Goal: Task Accomplishment & Management: Complete application form

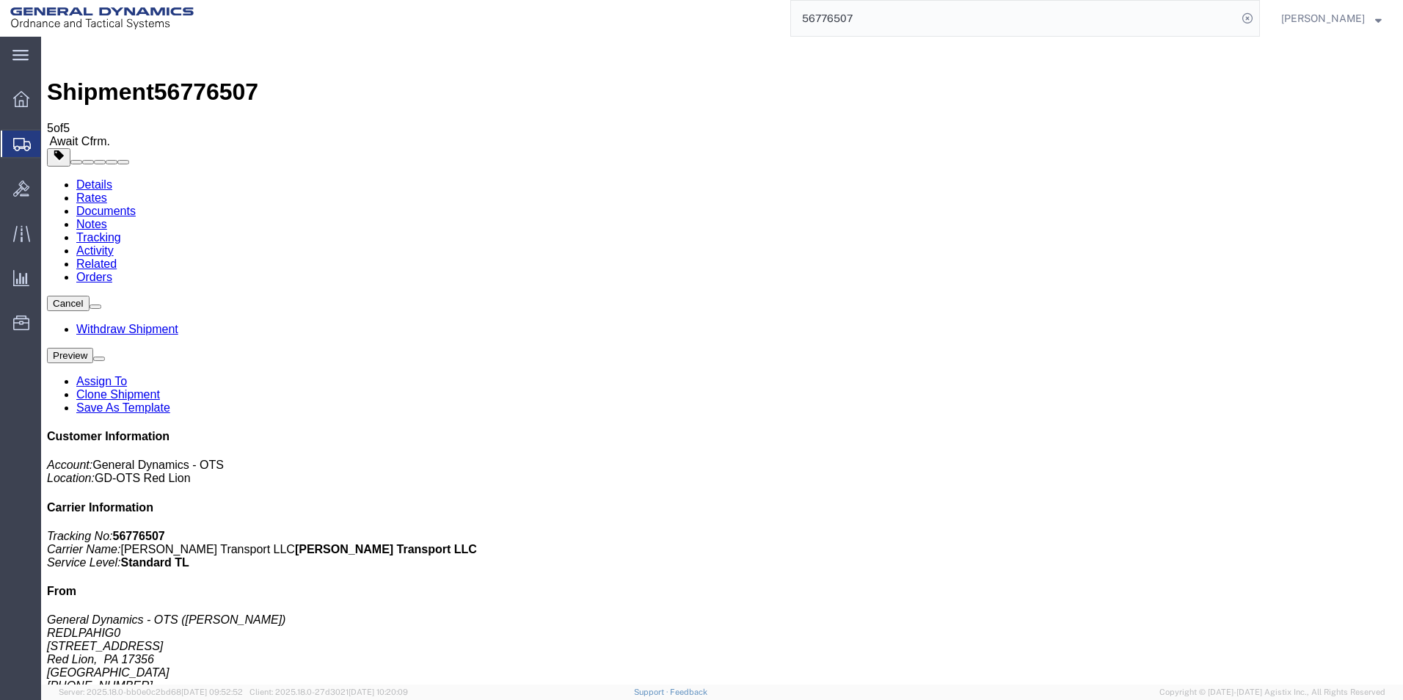
drag, startPoint x: 91, startPoint y: 195, endPoint x: 101, endPoint y: 195, distance: 10.3
click at [0, 0] on span "Create Shipment" at bounding box center [0, 0] width 0 height 0
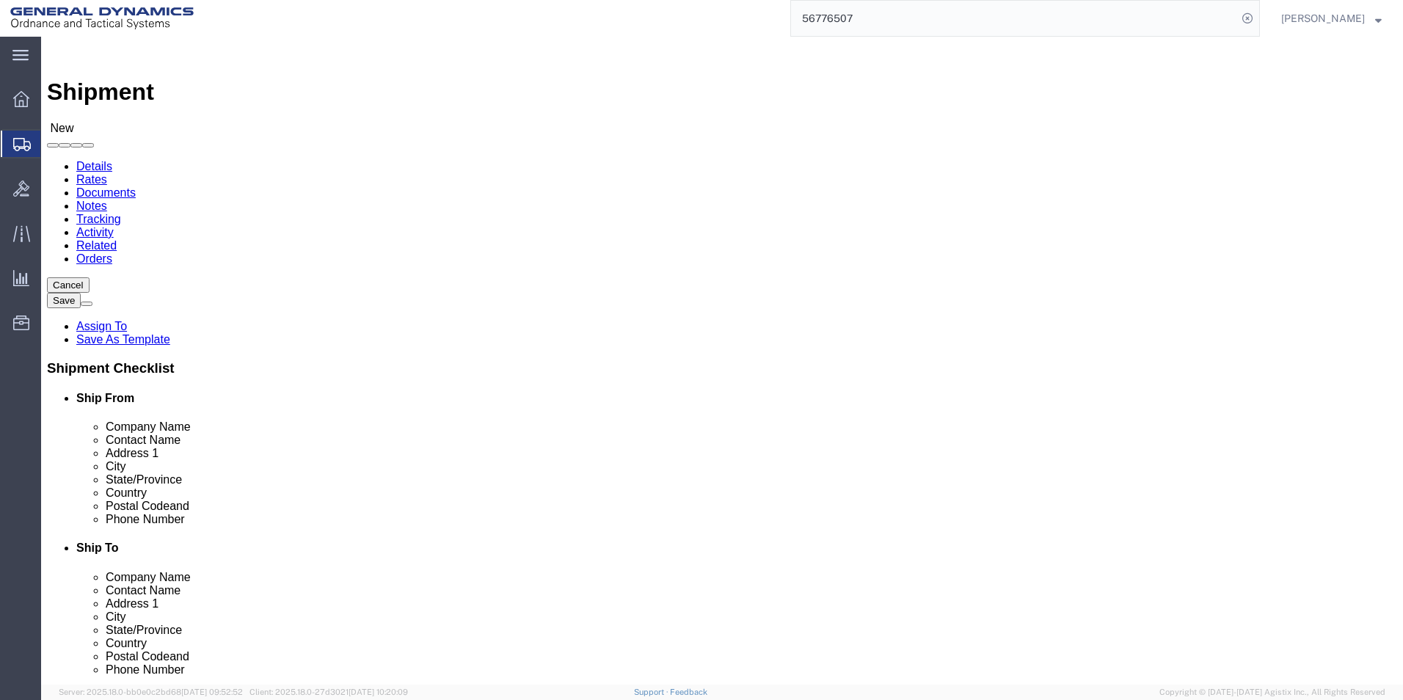
scroll to position [2, 0]
select select "310"
select select "PA"
click input "text"
type input "[PERSON_NAME]"
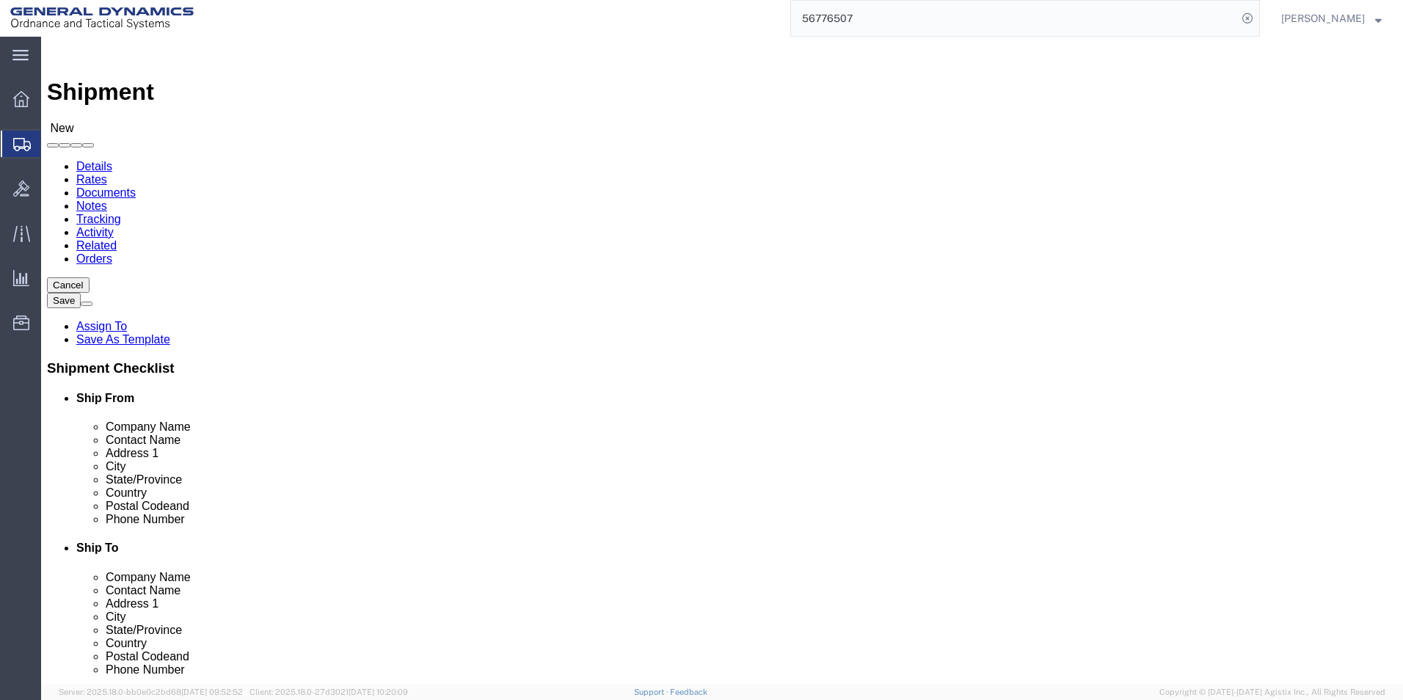
click input "text"
type input "[EMAIL_ADDRESS][PERSON_NAME][DOMAIN_NAME]"
click input "text"
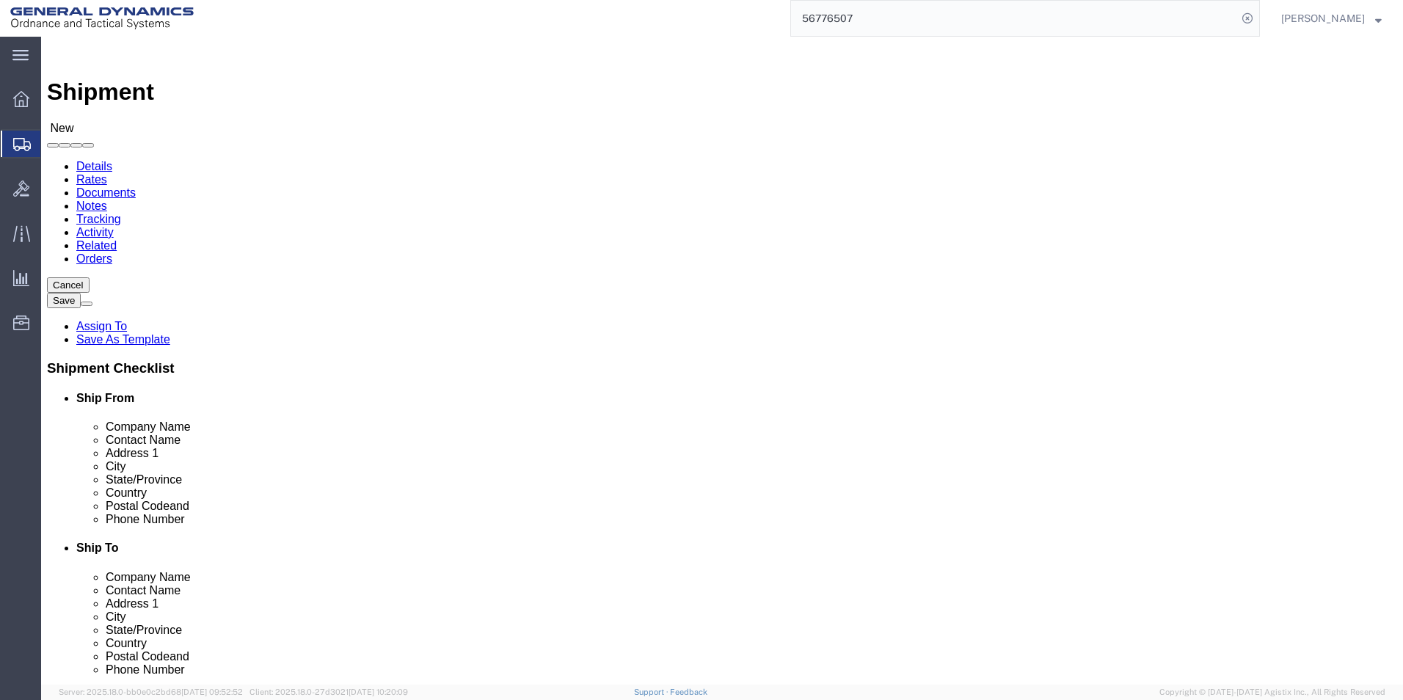
click input "text"
type input "Grainger"
type input "Returns"
click label "Address 1"
click input "text"
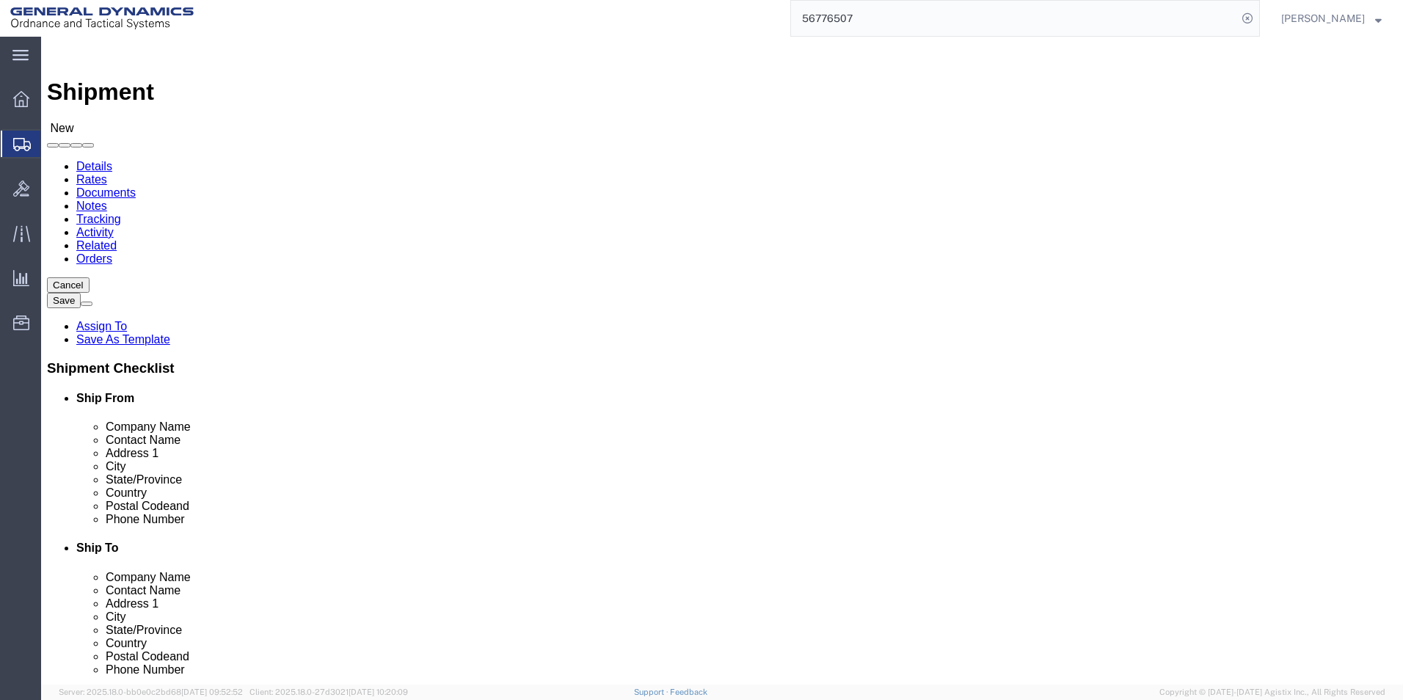
type input "[STREET_ADDRESS][PERSON_NAME]"
type input "[GEOGRAPHIC_DATA]"
click input "Postal Code"
type input "17111"
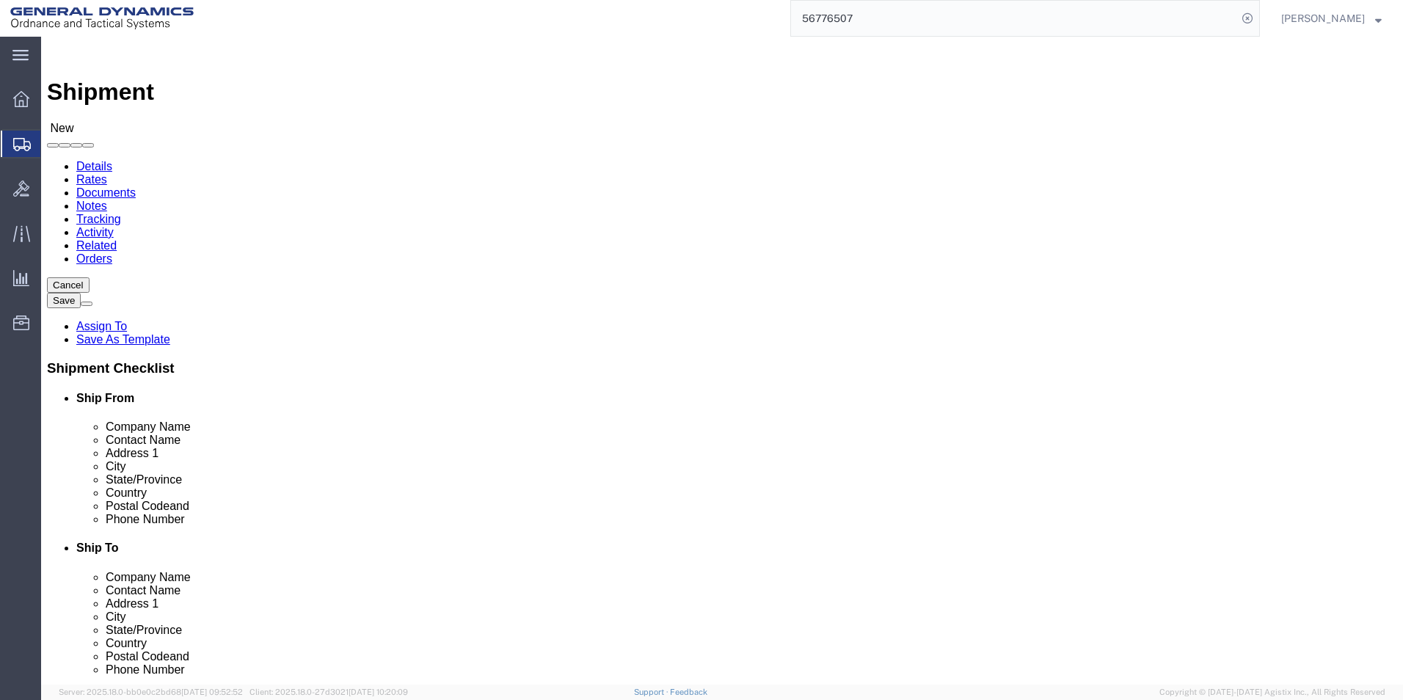
click input "text"
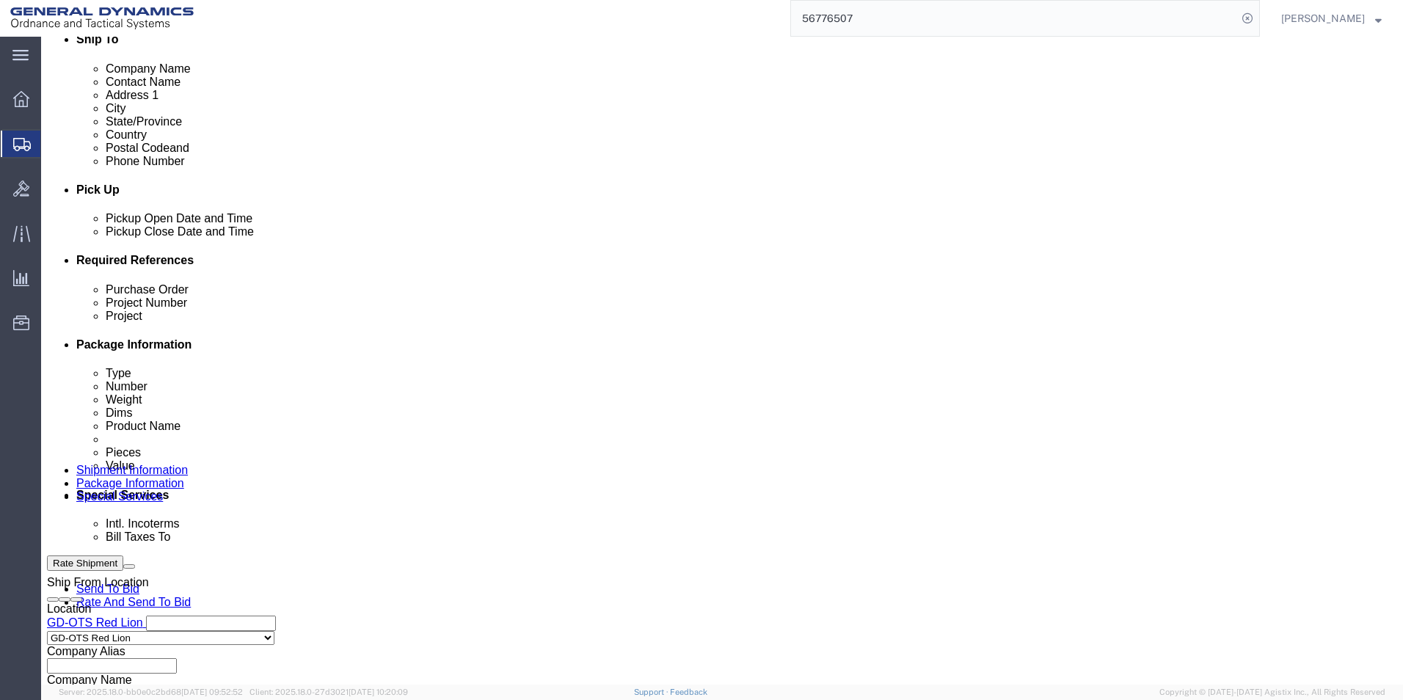
scroll to position [514, 0]
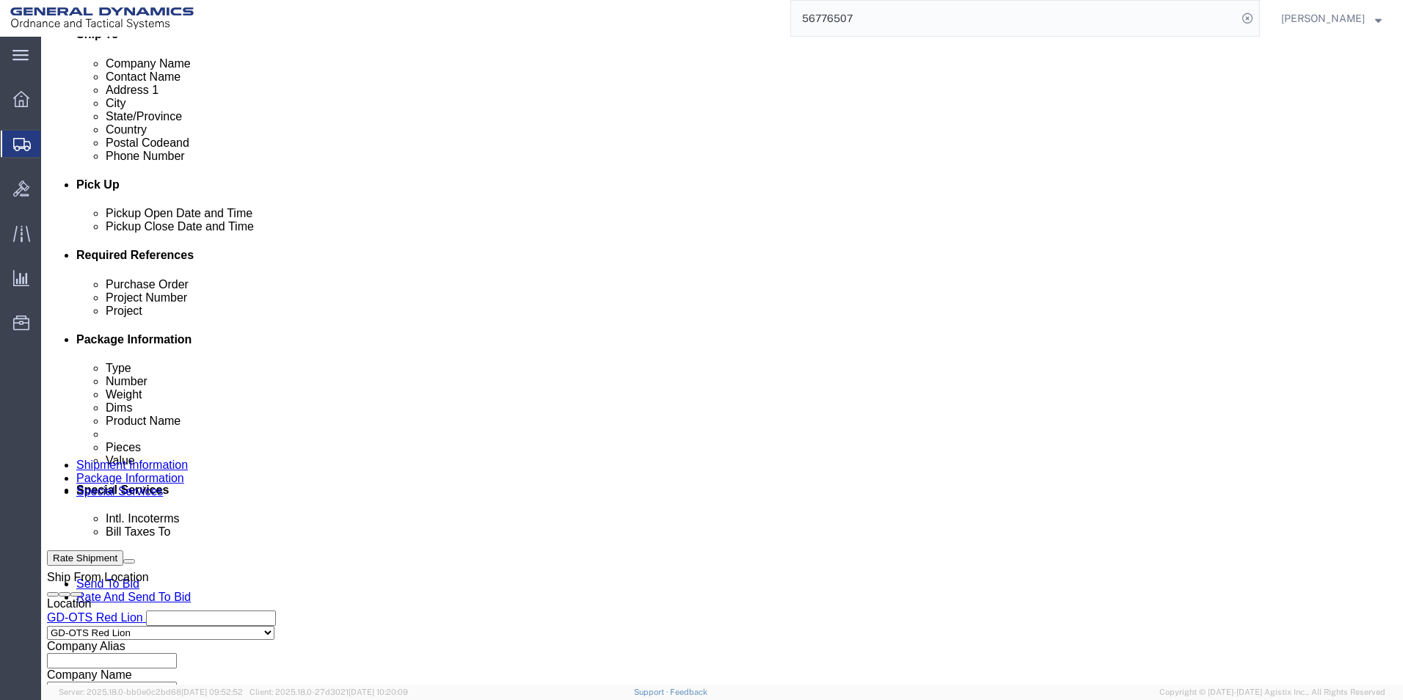
type input "[PHONE_NUMBER]"
click input "text"
type input "119049"
click div "Project Number"
click input "text"
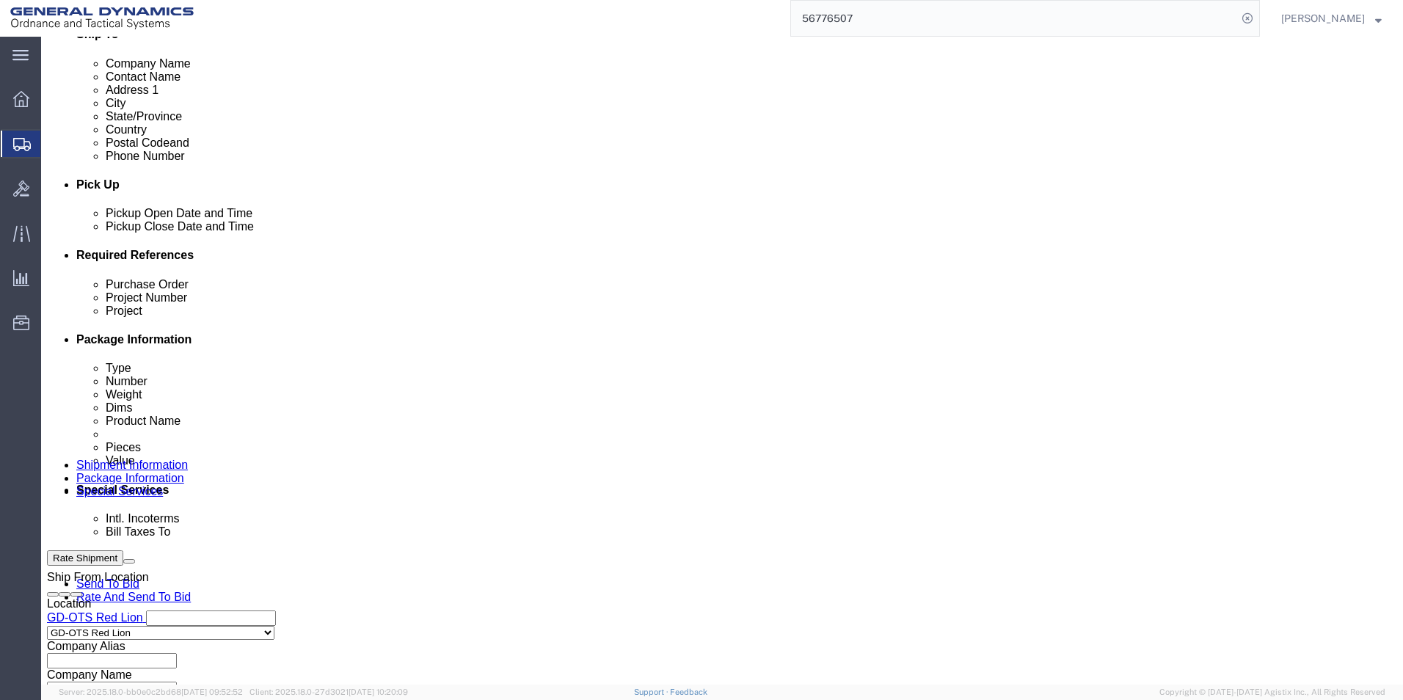
paste input "30100301"
type input "30100301"
click input "text"
paste input "30100301"
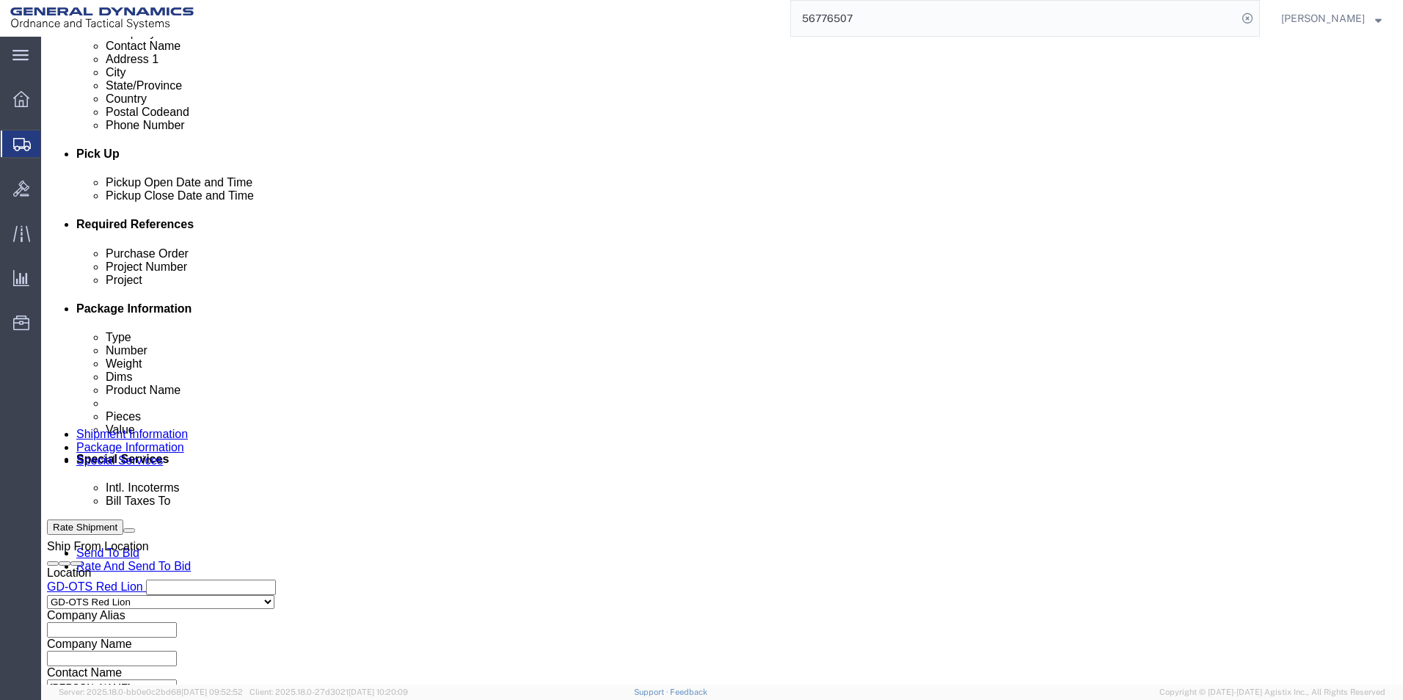
scroll to position [612, 0]
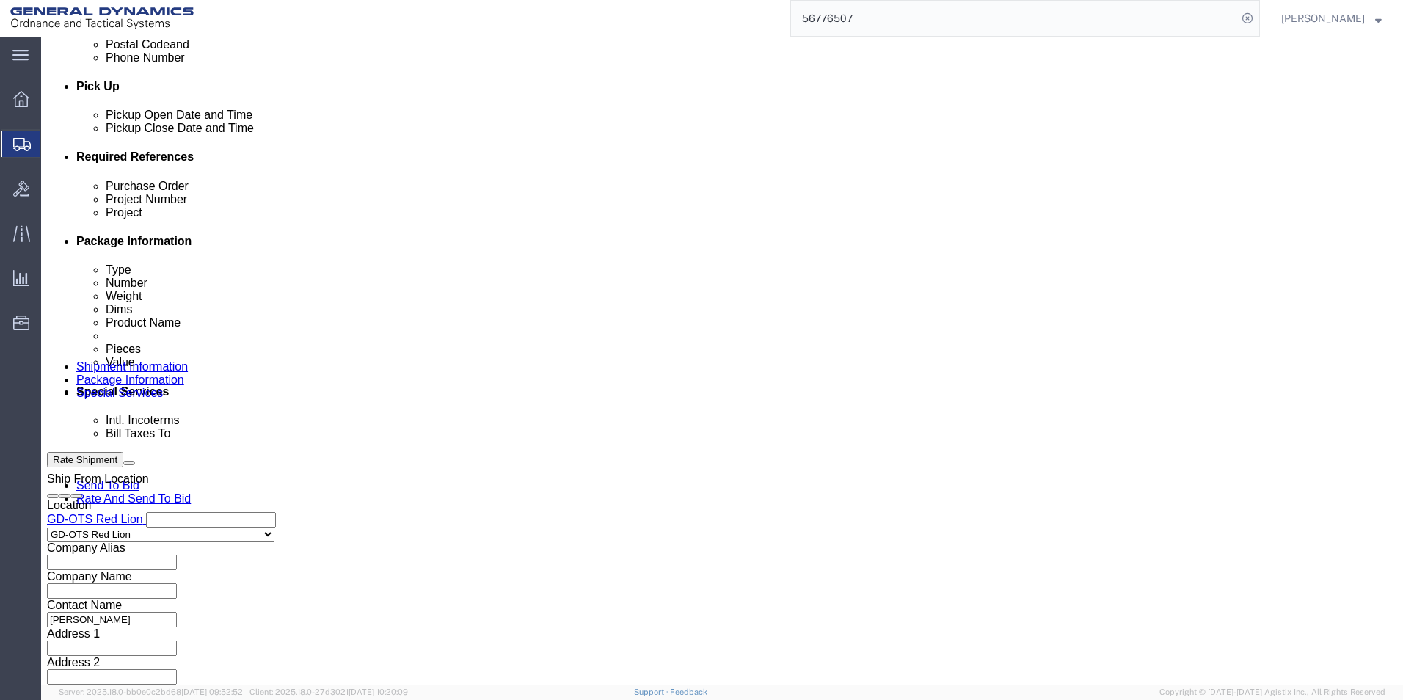
type input "30100301"
click button "Continue"
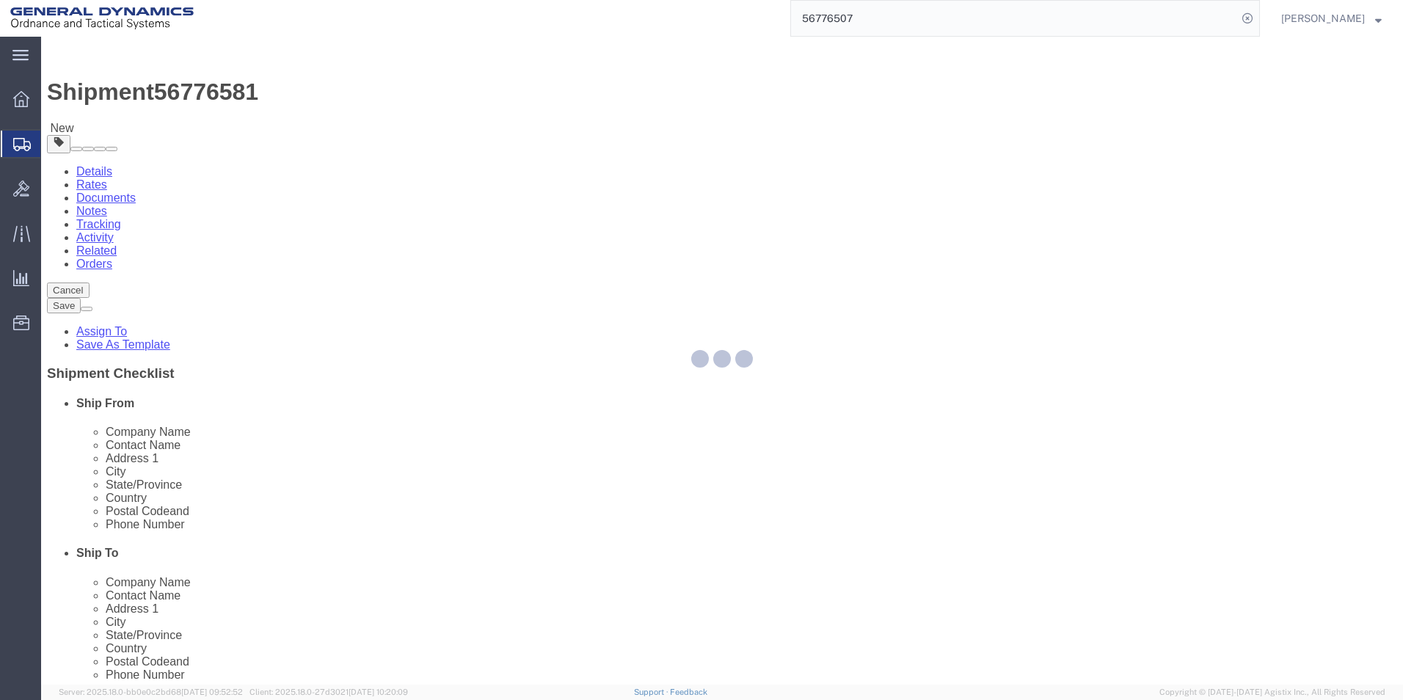
select select "CBOX"
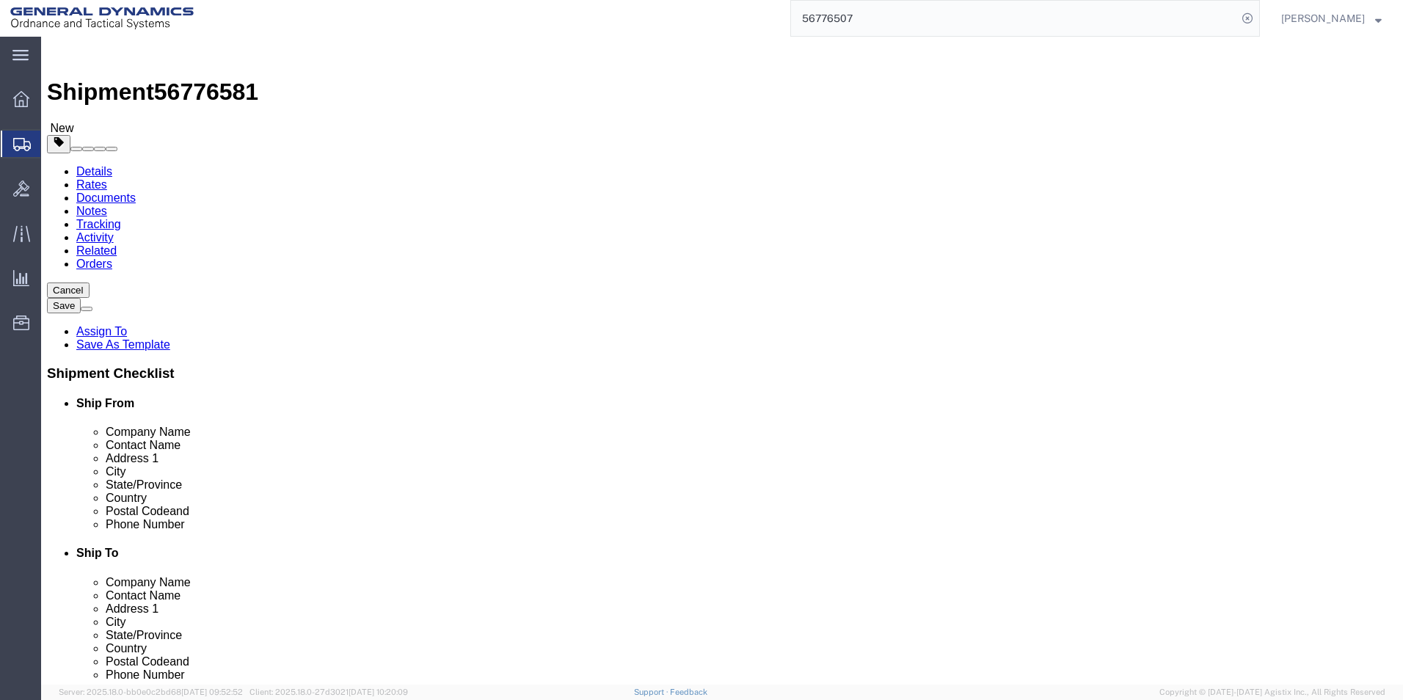
click select "Select Bale(s) Basket(s) Bolt(s) Bottle(s) Buckets Bulk Bundle(s) Can(s) Cardbo…"
click label "Package Type"
click input "1"
click input "text"
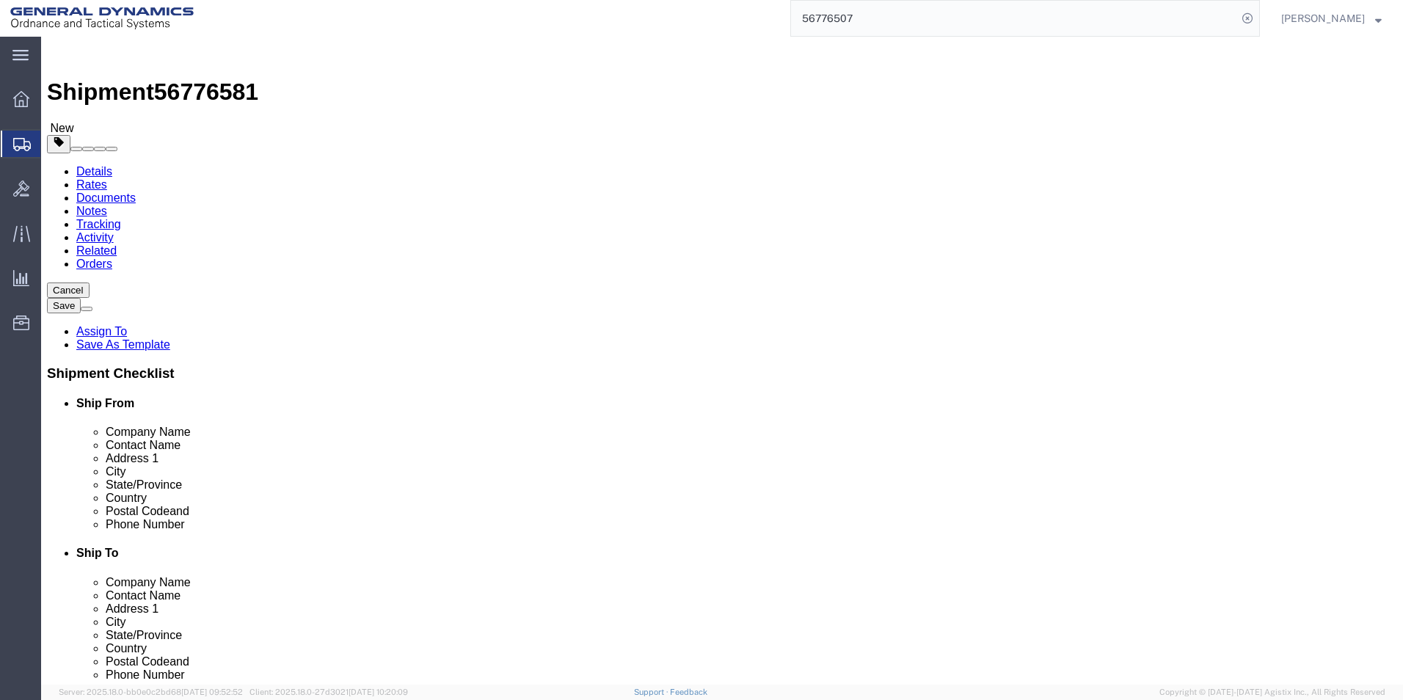
type input "15"
type input "12"
type input "13"
drag, startPoint x: 238, startPoint y: 340, endPoint x: 95, endPoint y: 316, distance: 145.0
click div "Package Type Select Bale(s) Basket(s) Bolt(s) Bottle(s) Buckets Bulk Bundle(s) …"
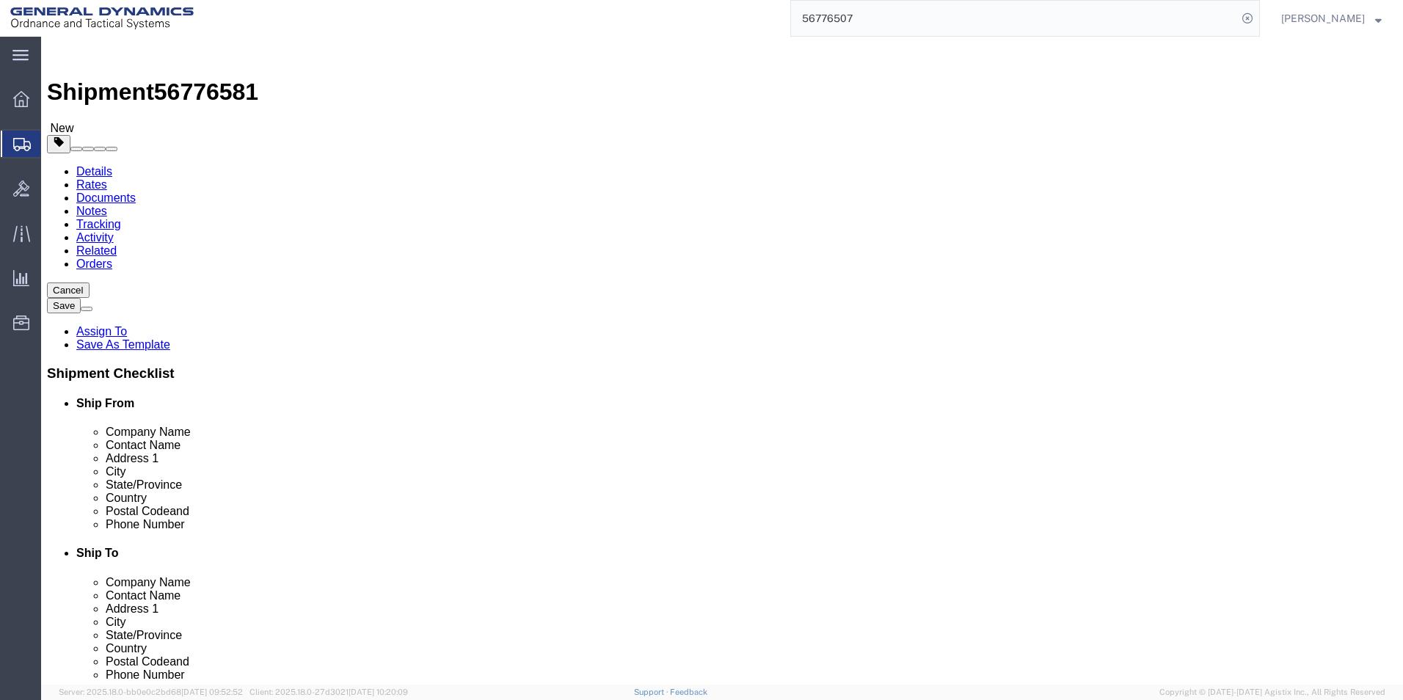
type input "9"
click div "x Package Type Select Bale(s) Basket(s) Bolt(s) Bottle(s) Buckets Bulk Bundle(s…"
click link "Add Content"
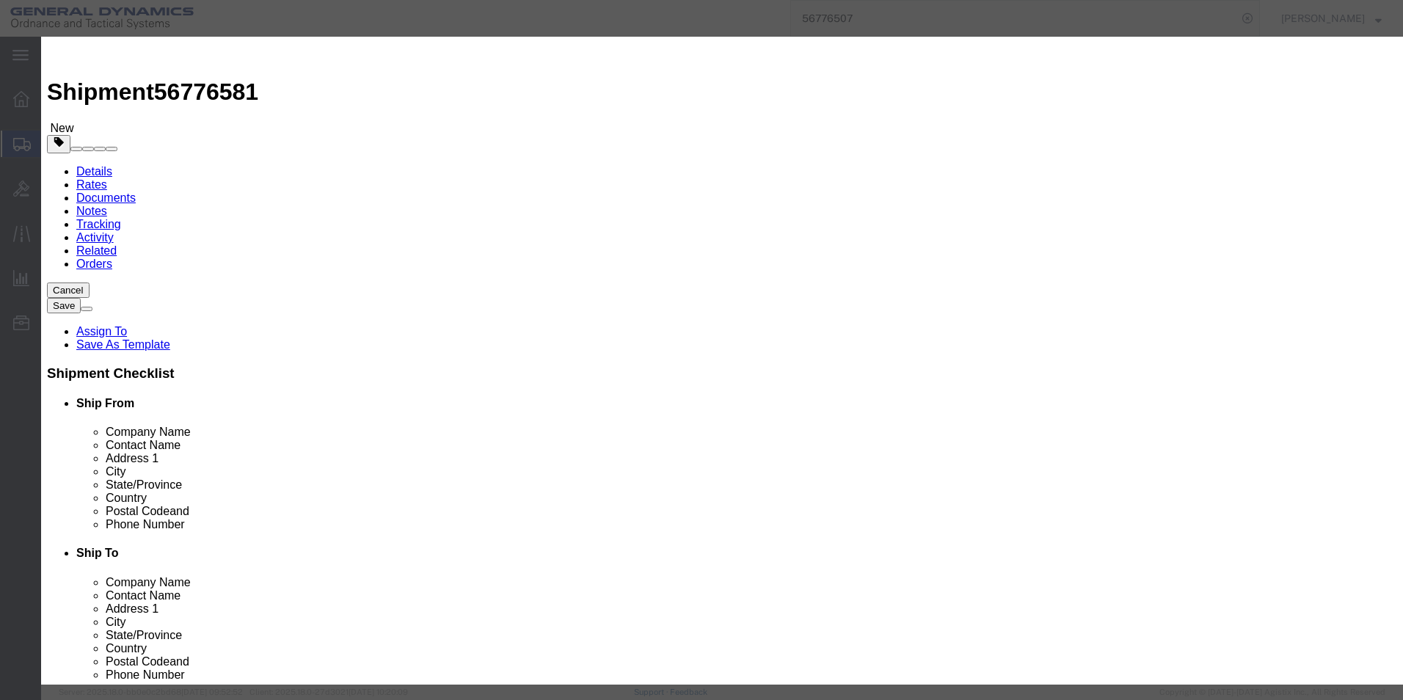
click input "text"
paste input "30510680"
type input "30510680"
click input "0"
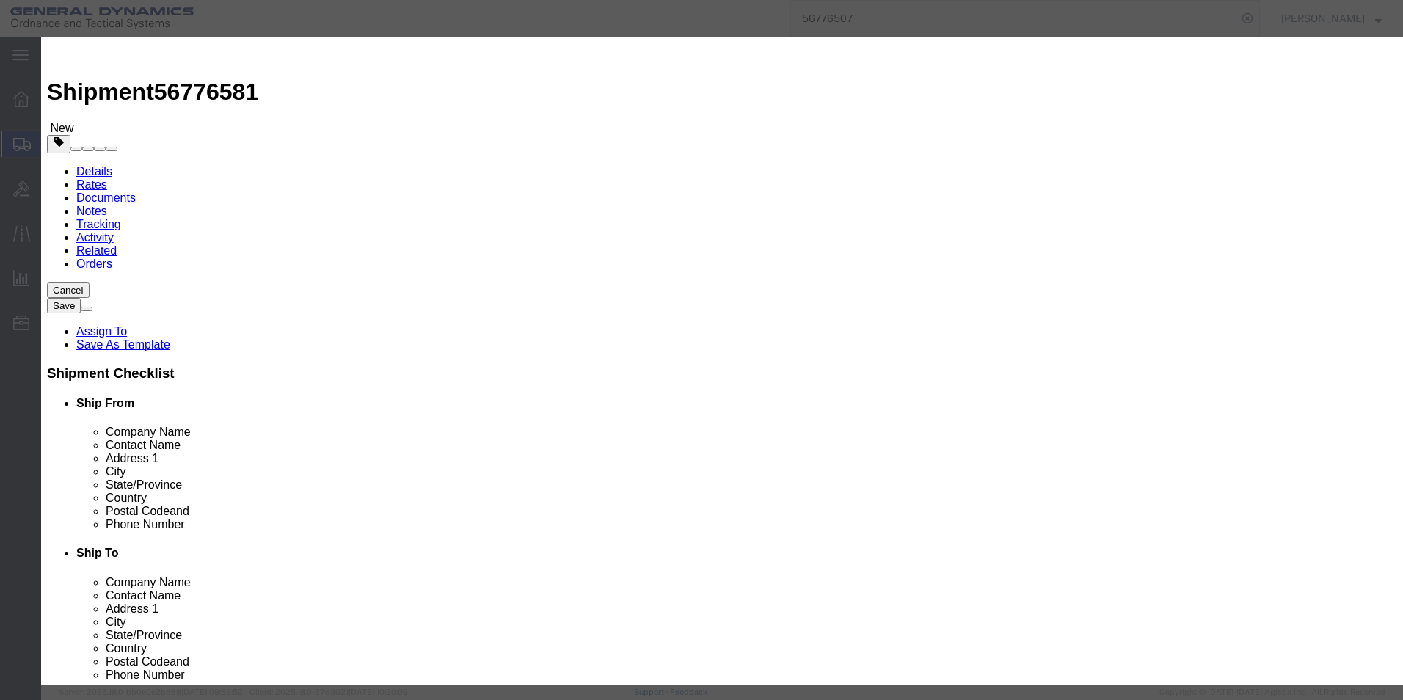
drag, startPoint x: 451, startPoint y: 141, endPoint x: 385, endPoint y: 143, distance: 66.1
click div "Pieces 0 Select Bag Barrels 100Board Feet Bottle Box Blister Pack Carats Can Ca…"
type input "15"
click input "text"
type input "1"
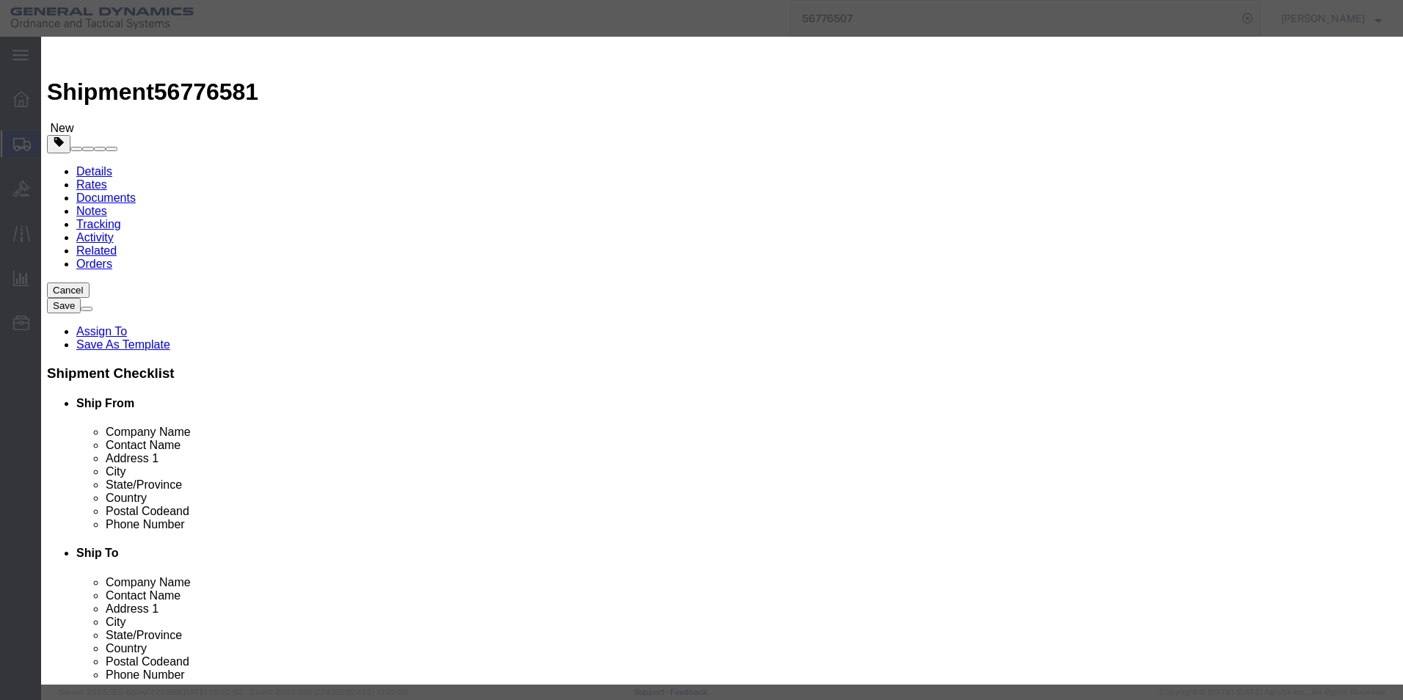
click button "Save & Close"
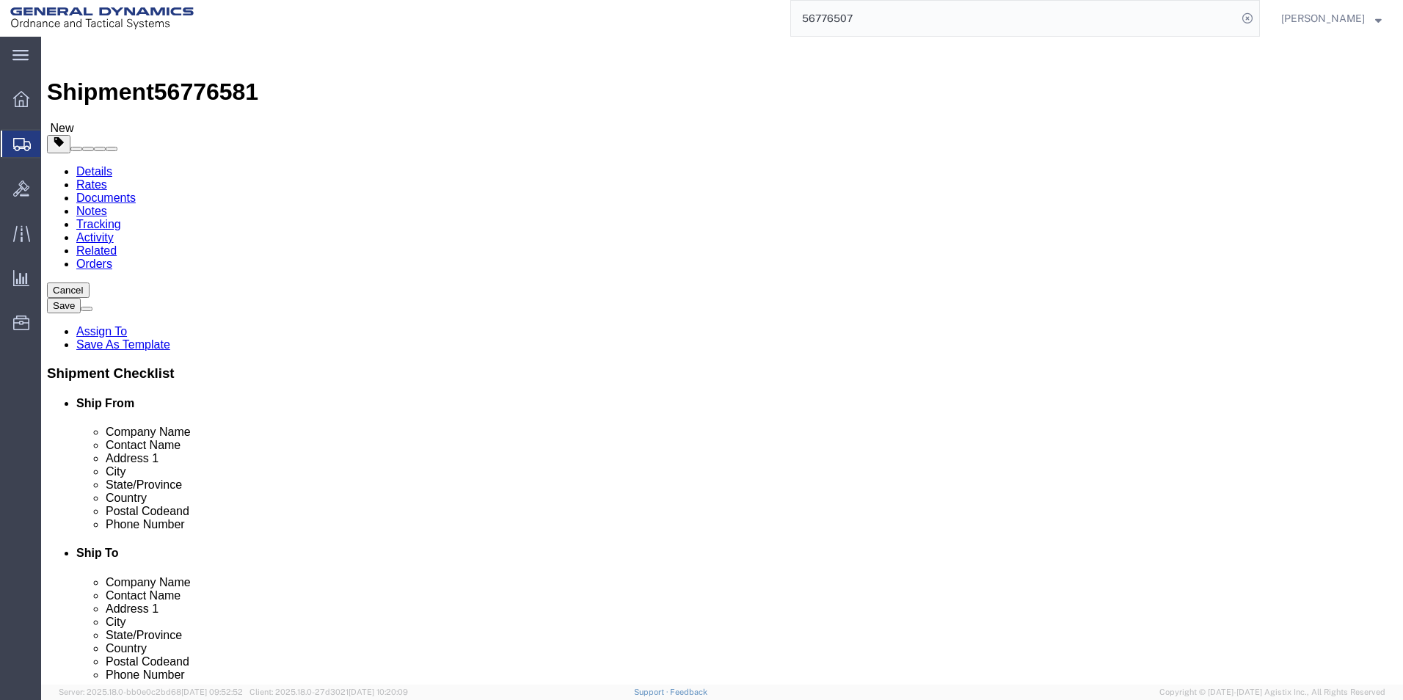
drag, startPoint x: 812, startPoint y: 248, endPoint x: 801, endPoint y: 235, distance: 17.2
click link "Add Package"
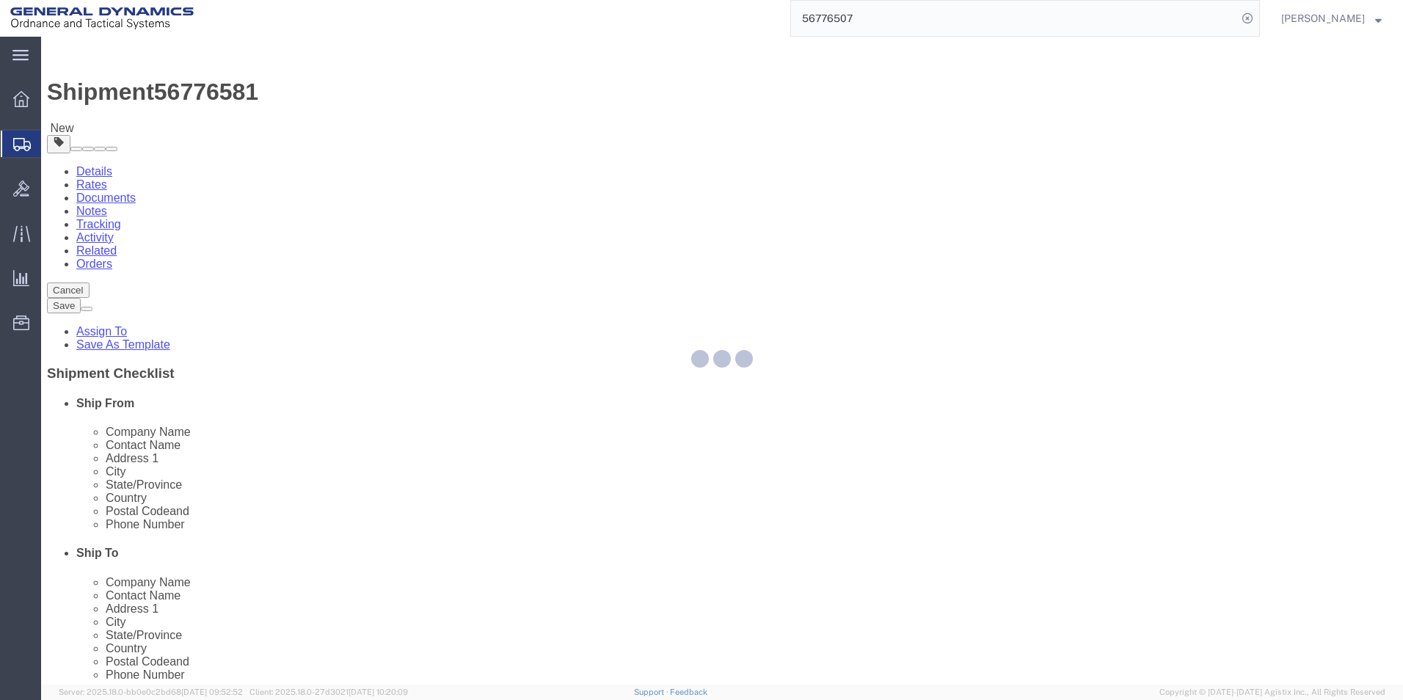
select select "CBOX"
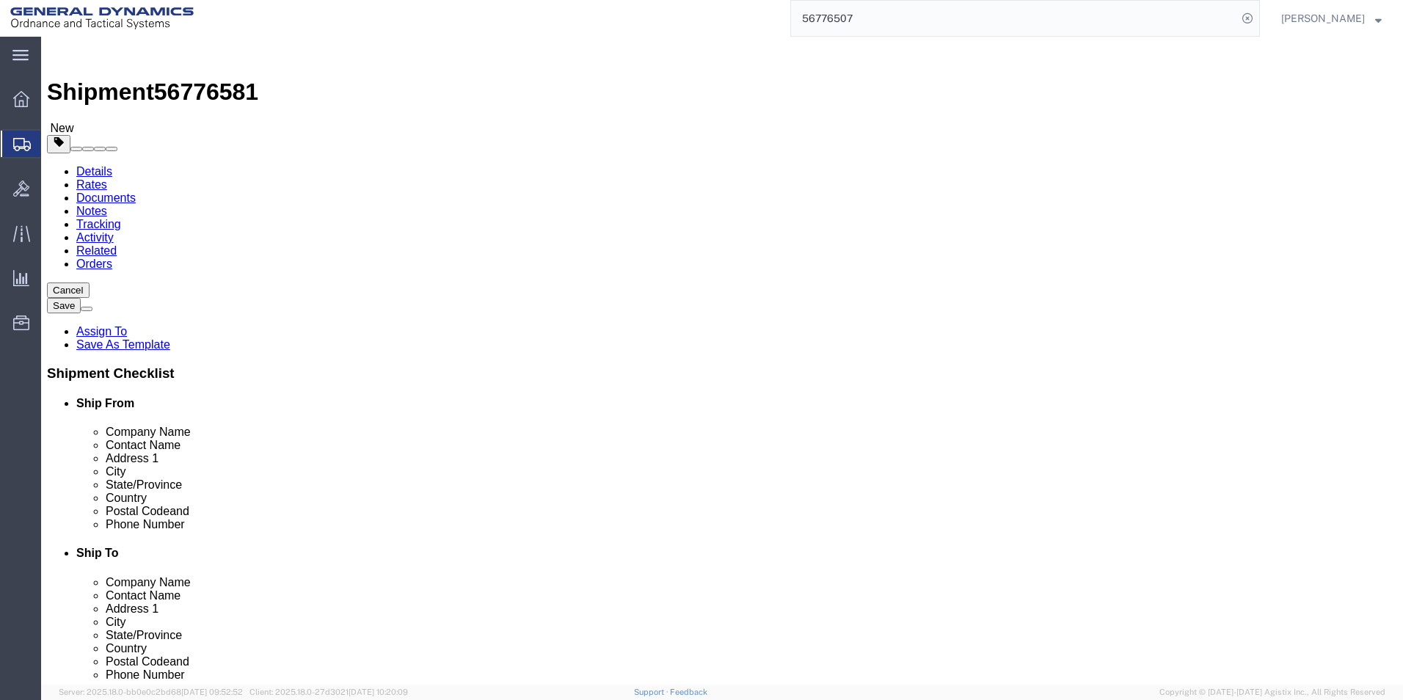
click div "Package Type Select Bale(s) Basket(s) Bolt(s) Bottle(s) Buckets Bulk Bundle(s) …"
click input "text"
type input "15"
type input "12"
type input "13"
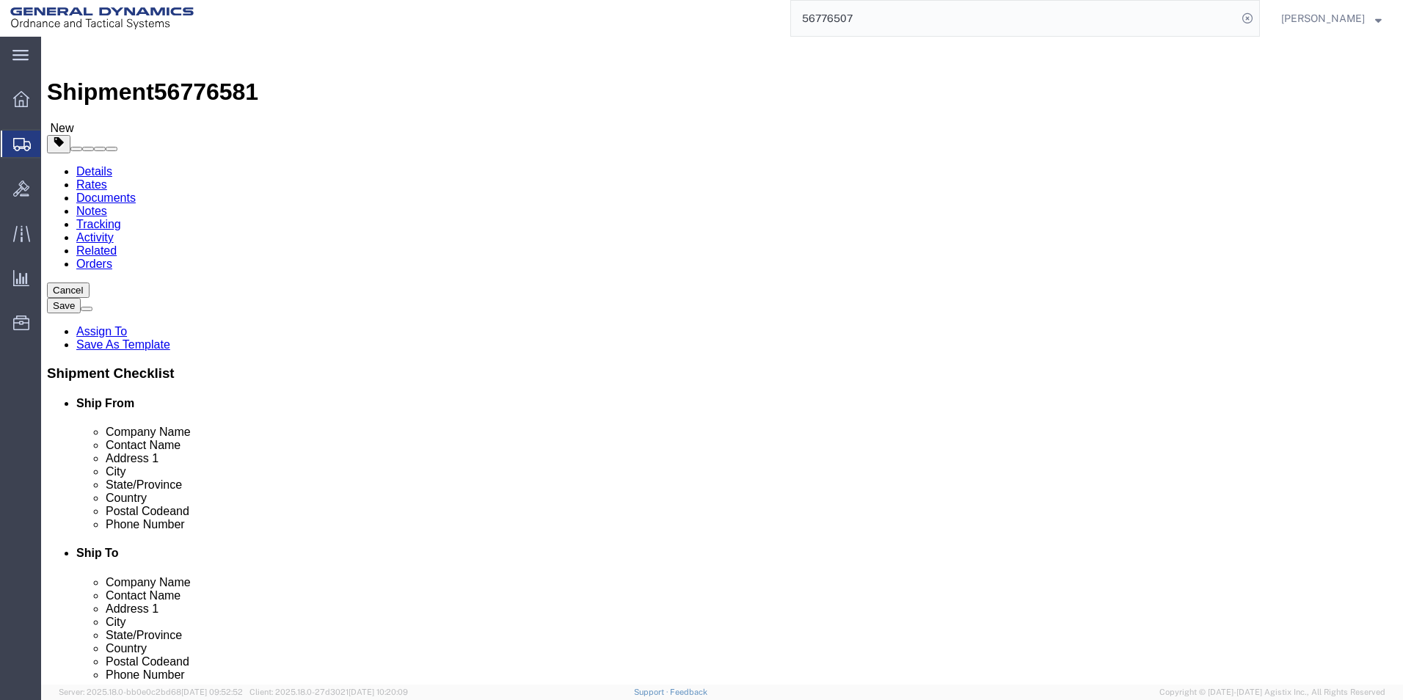
drag, startPoint x: 757, startPoint y: 344, endPoint x: 675, endPoint y: 341, distance: 81.5
click div "Weight 0.00 Select kgs lbs Ship. t°"
type input "3"
click link "Add Content"
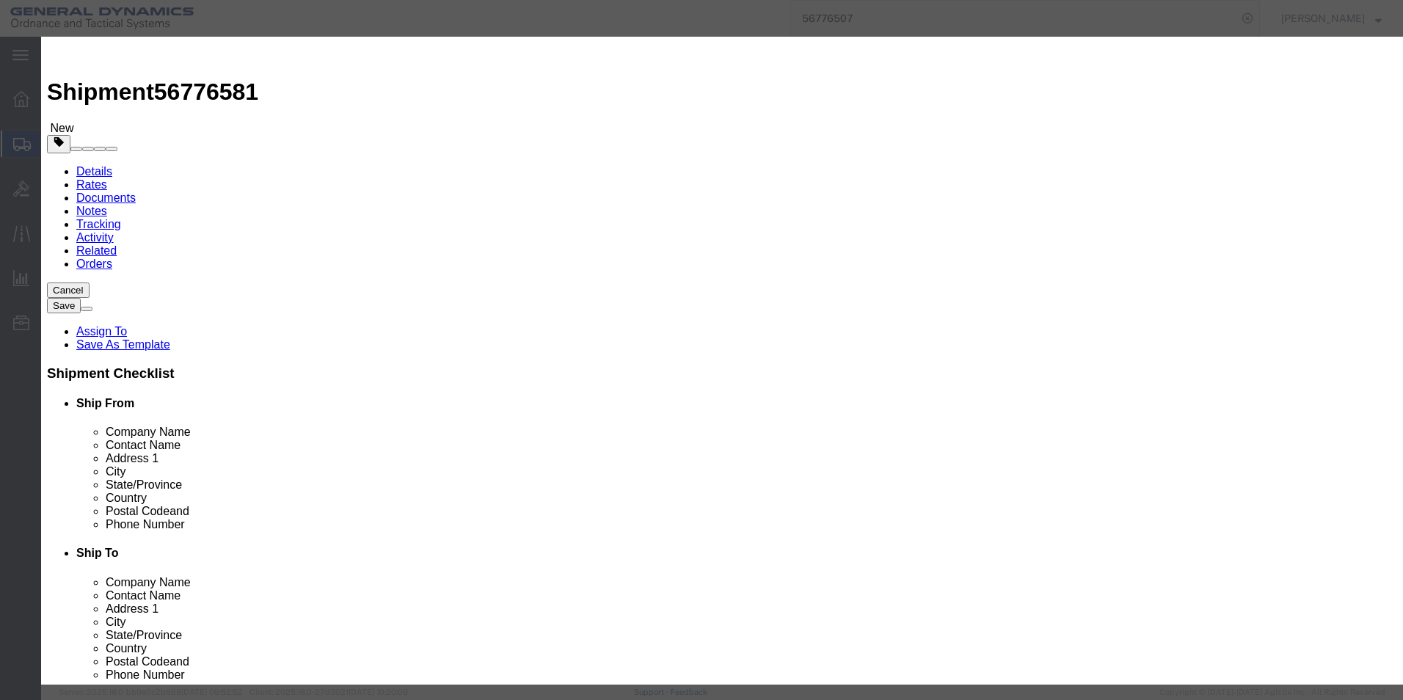
click button "Close"
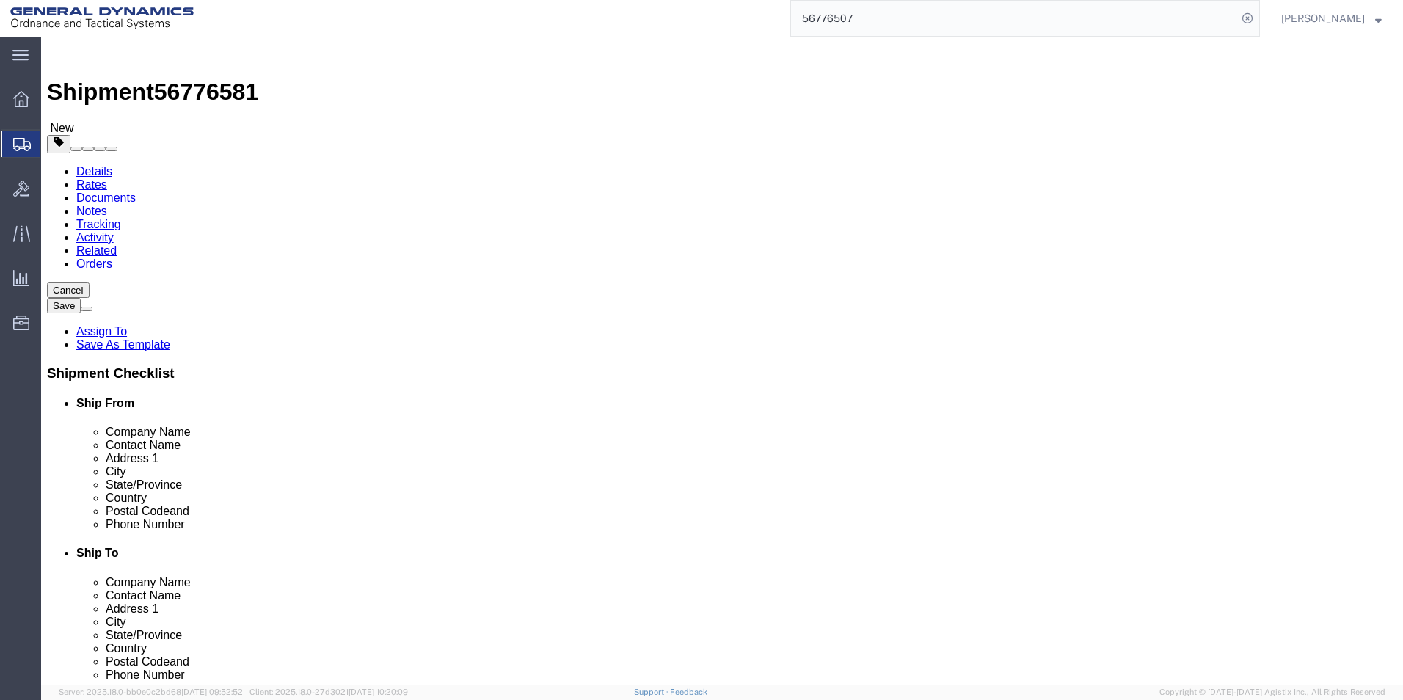
drag, startPoint x: 760, startPoint y: 314, endPoint x: 666, endPoint y: 306, distance: 95.0
click div "Dimensions Length 15 x Width 12 x Height 13 Select cm ft in"
type input "17"
type input "12"
type input "8"
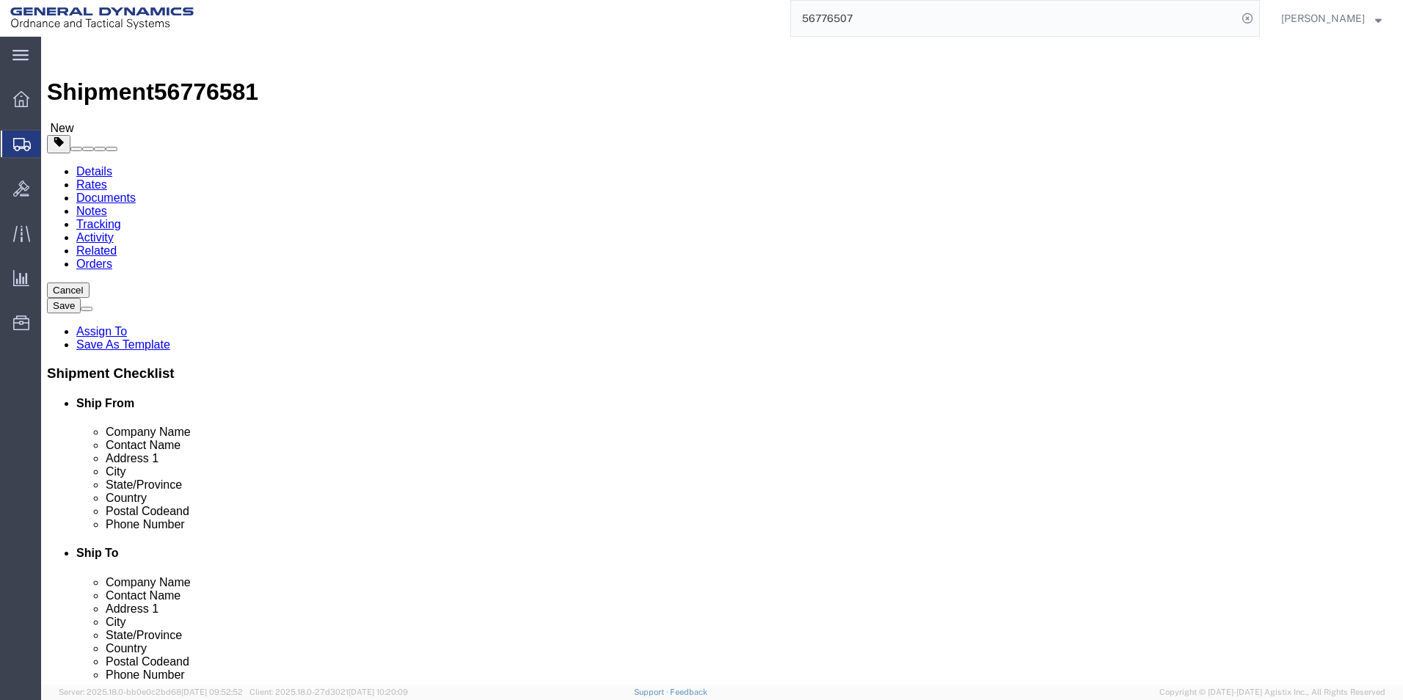
click link "Add Content"
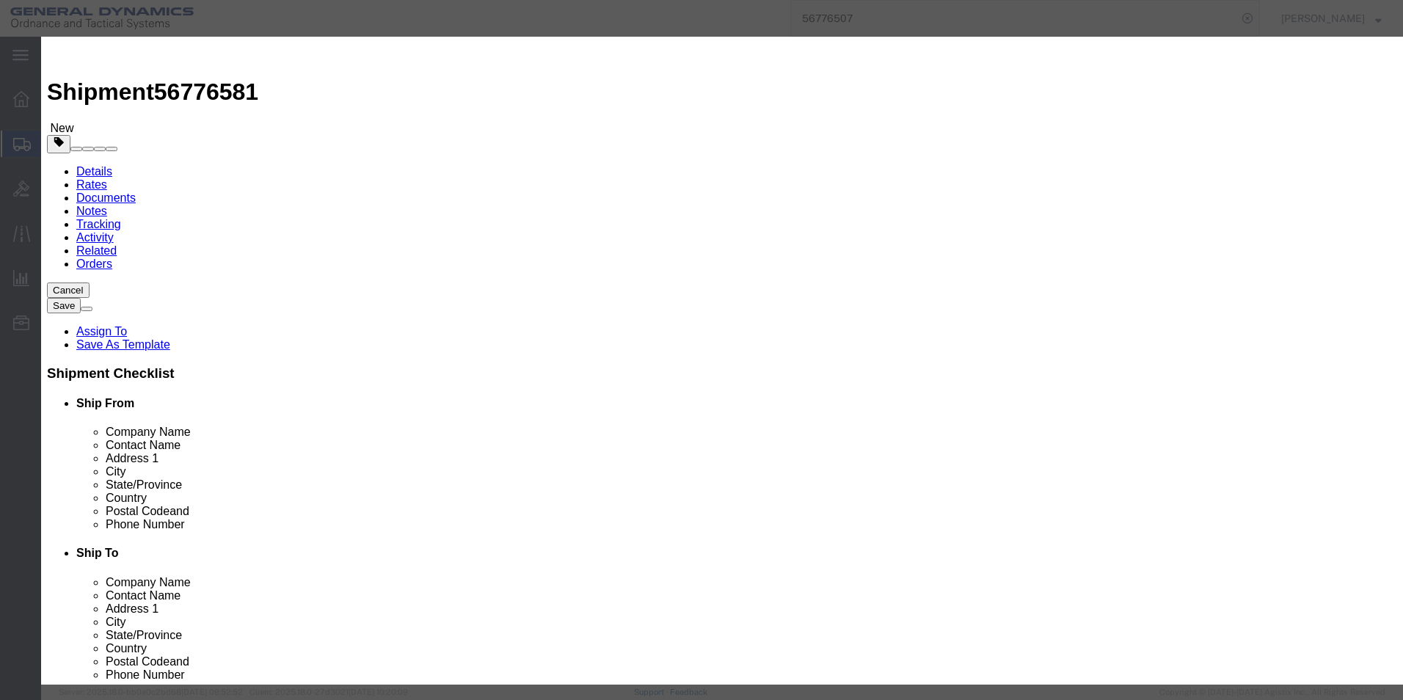
click input "text"
type input "30510680"
type input "1"
click input "0"
type input "3"
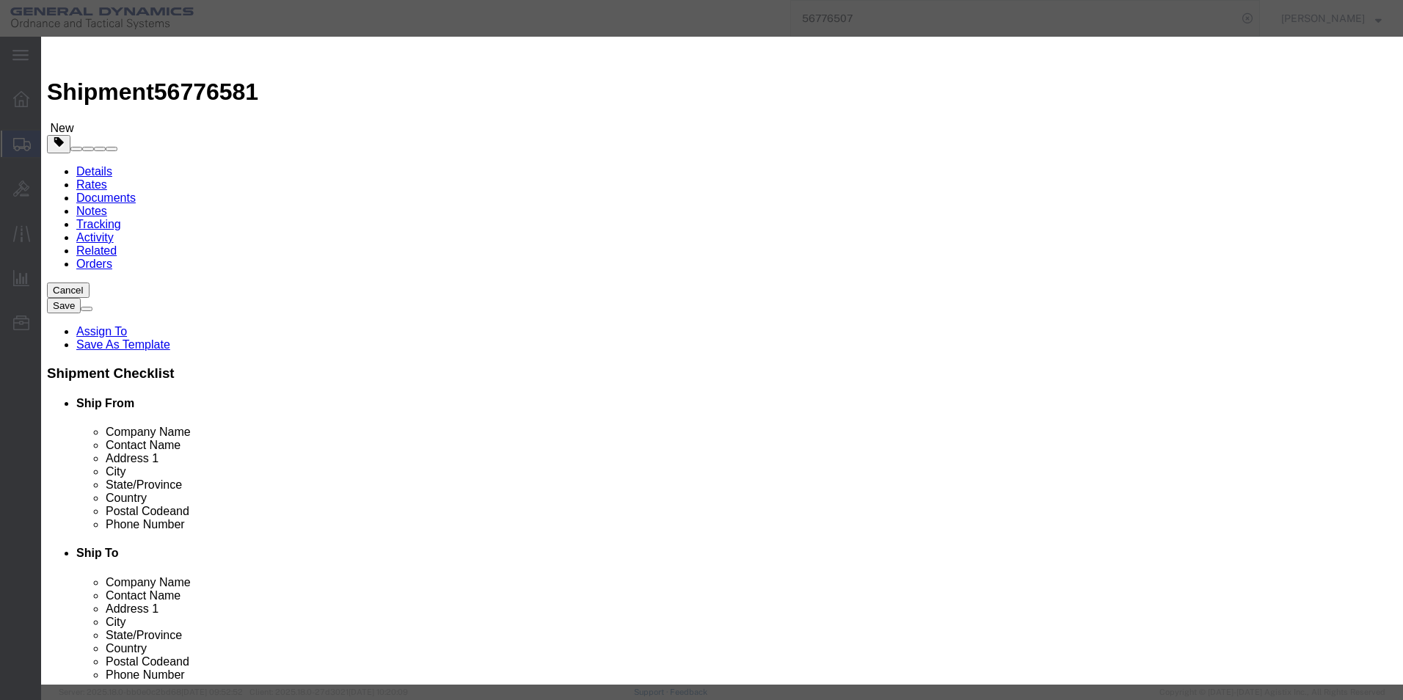
type input "3"
drag, startPoint x: 980, startPoint y: 500, endPoint x: 974, endPoint y: 506, distance: 8.8
click button "Save & Close"
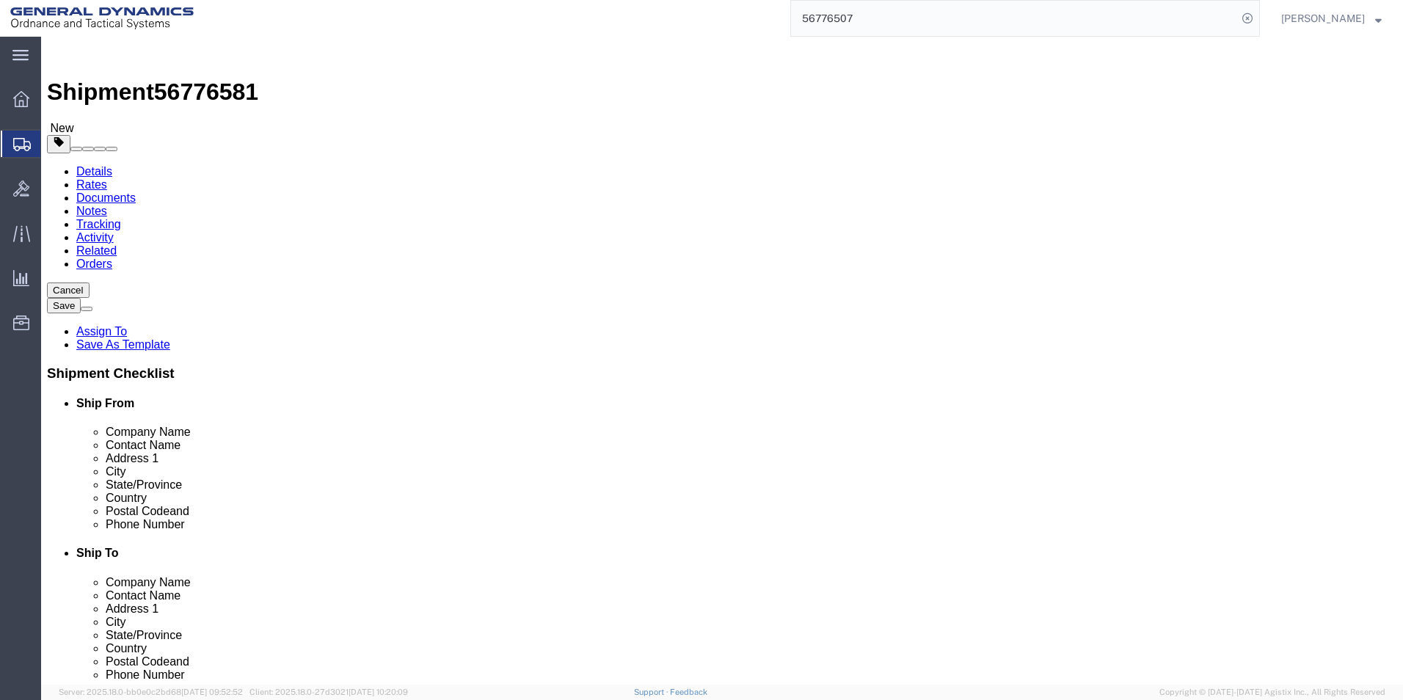
click input "9.00"
click link "Add Content"
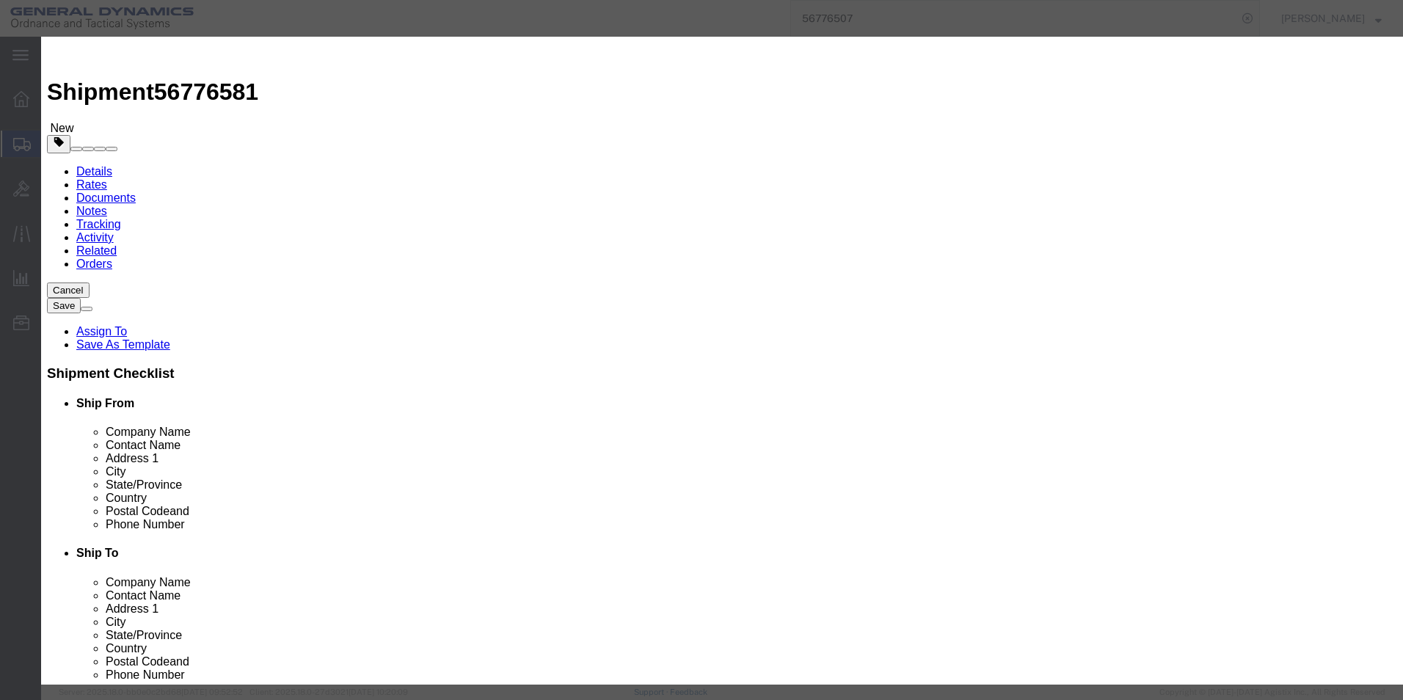
click input "text"
click input "0"
drag, startPoint x: 435, startPoint y: 139, endPoint x: 420, endPoint y: 137, distance: 14.8
click div "0"
type input "12"
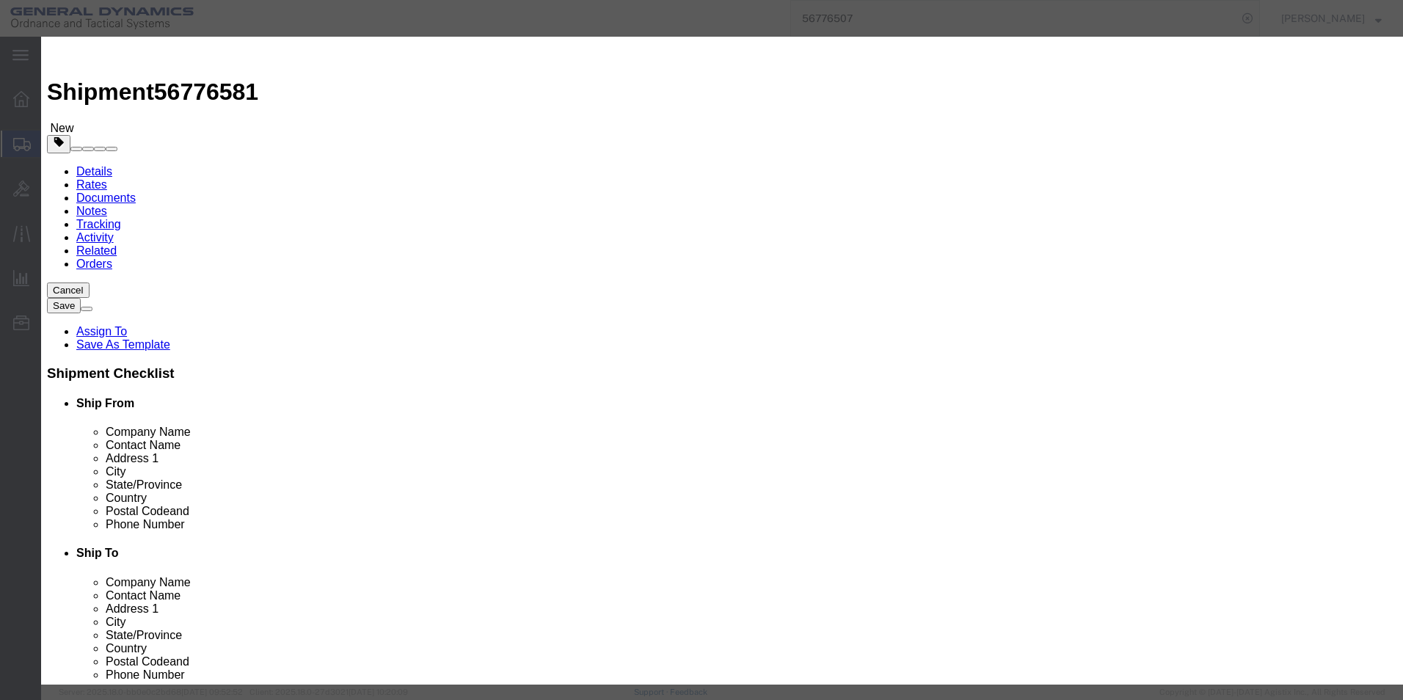
click button "Save & Close"
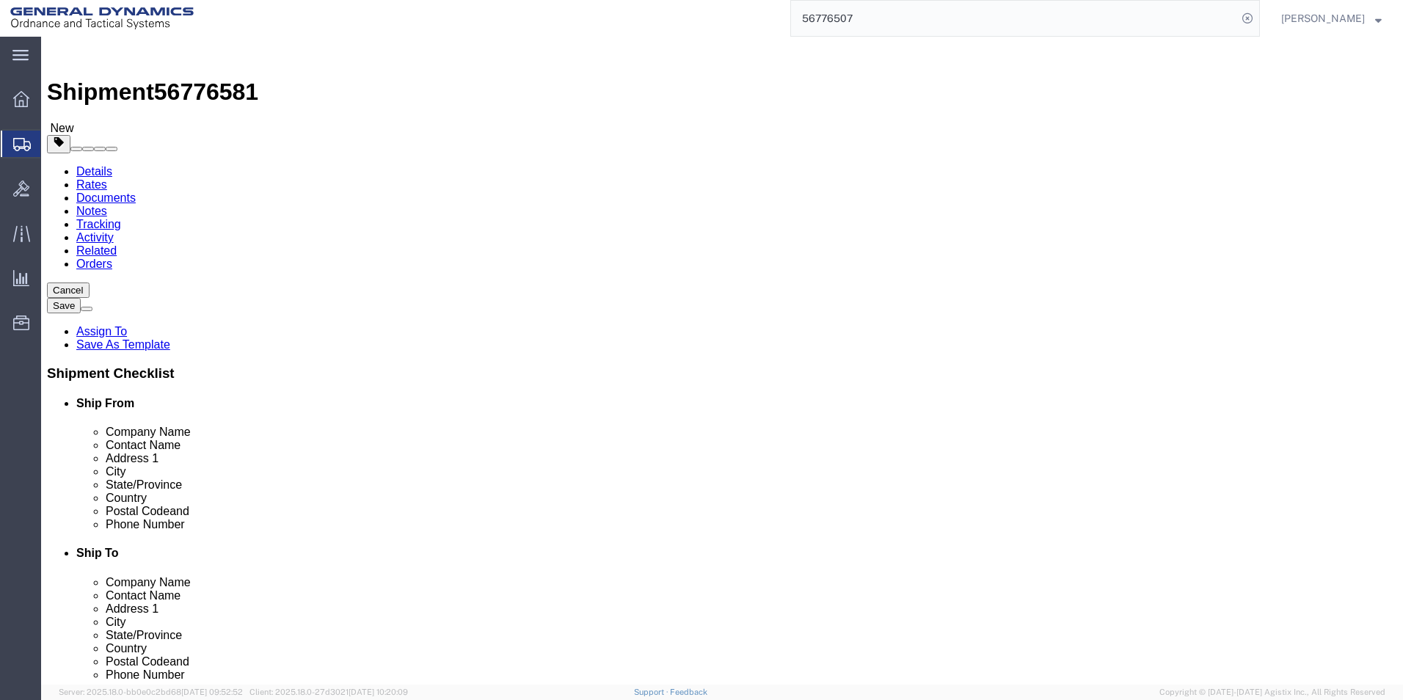
click icon
click link "Delete this content"
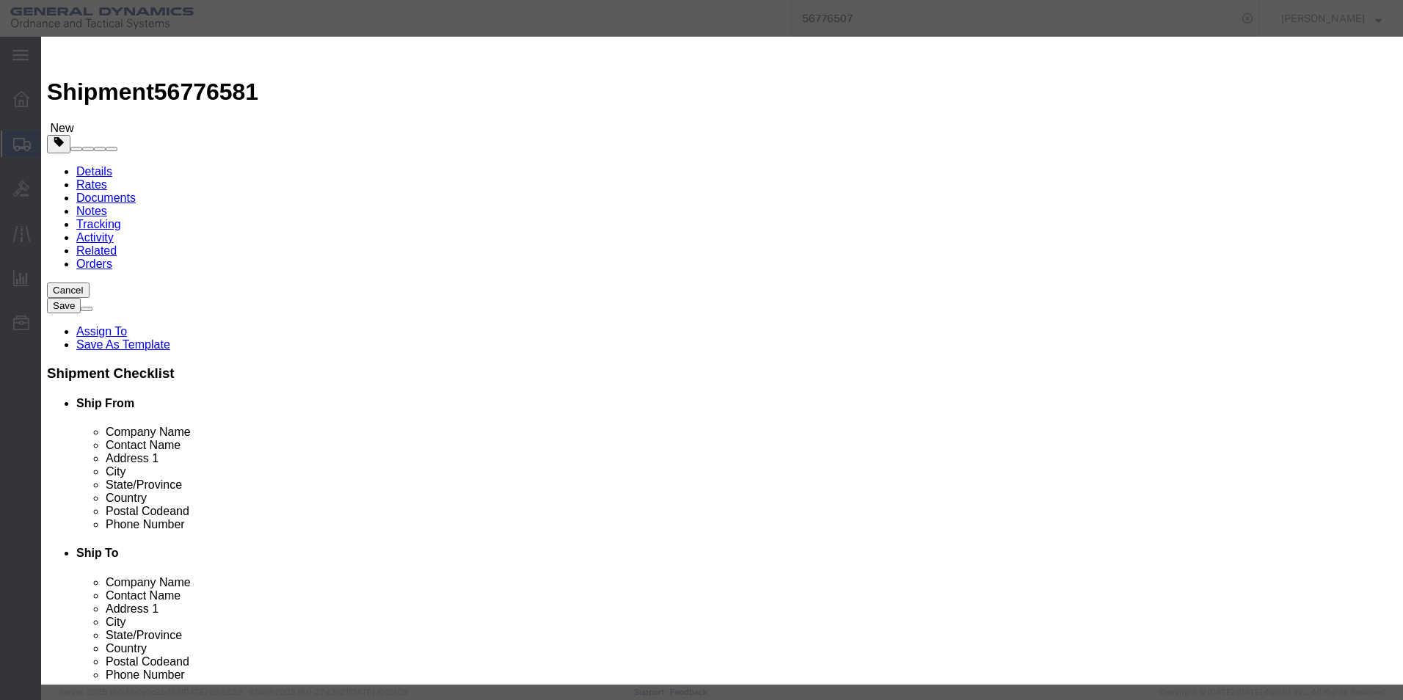
click button "Yes"
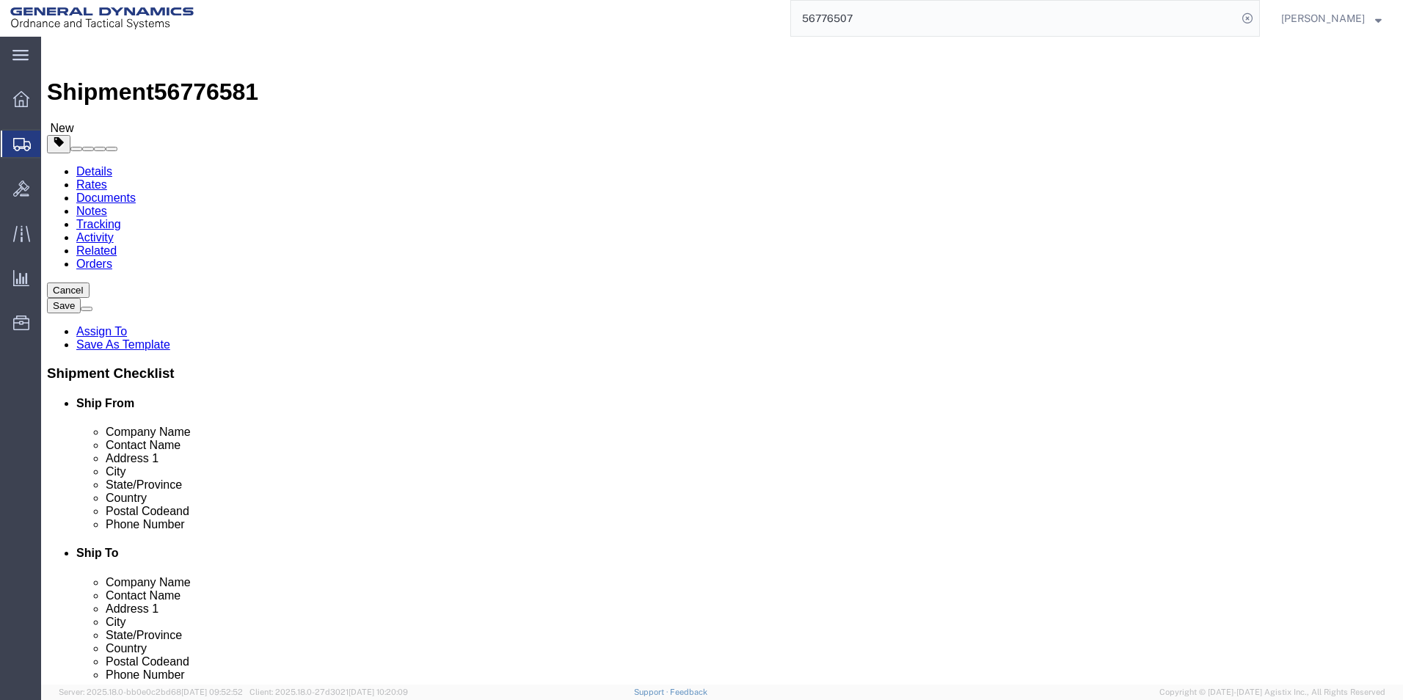
select select "CBOX"
click div "1 x Cardboard Box(es) Package Type Select Bale(s) Basket(s) Bolt(s) Bottle(s) B…"
click button "Rate Shipment"
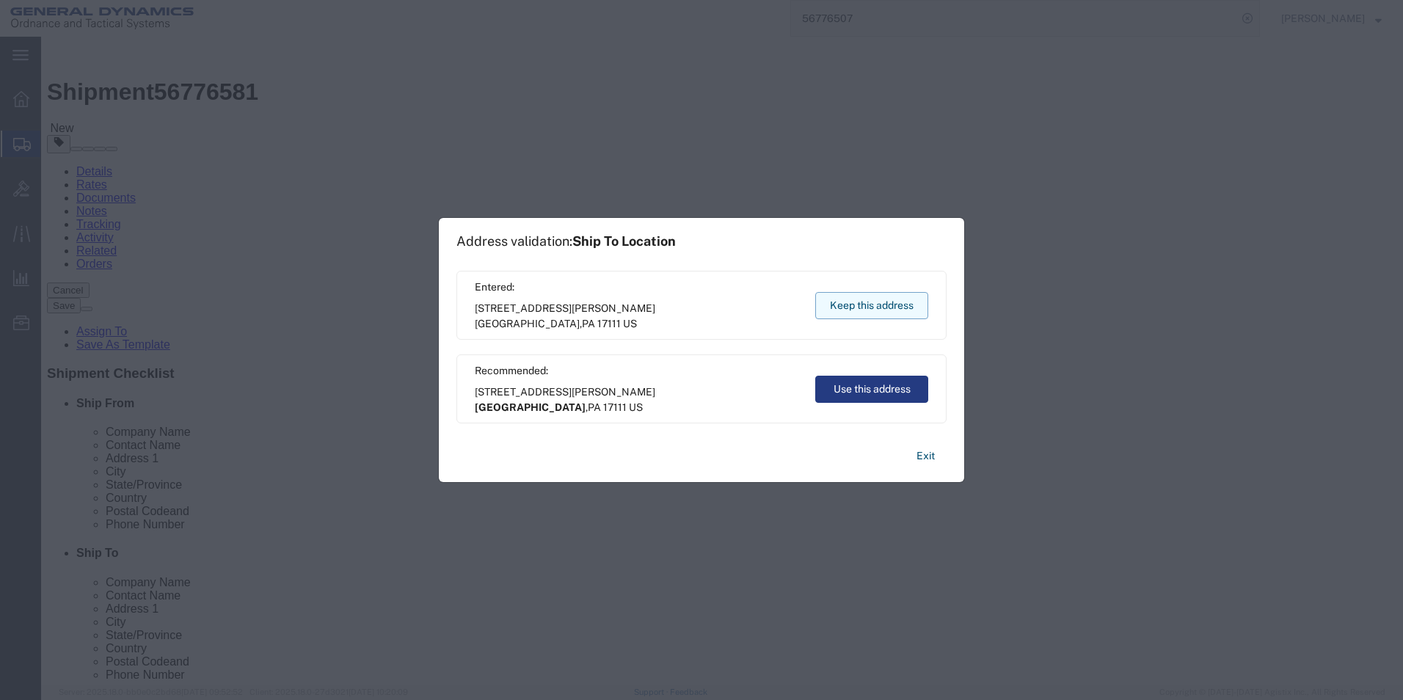
click at [851, 302] on button "Keep this address" at bounding box center [871, 305] width 113 height 27
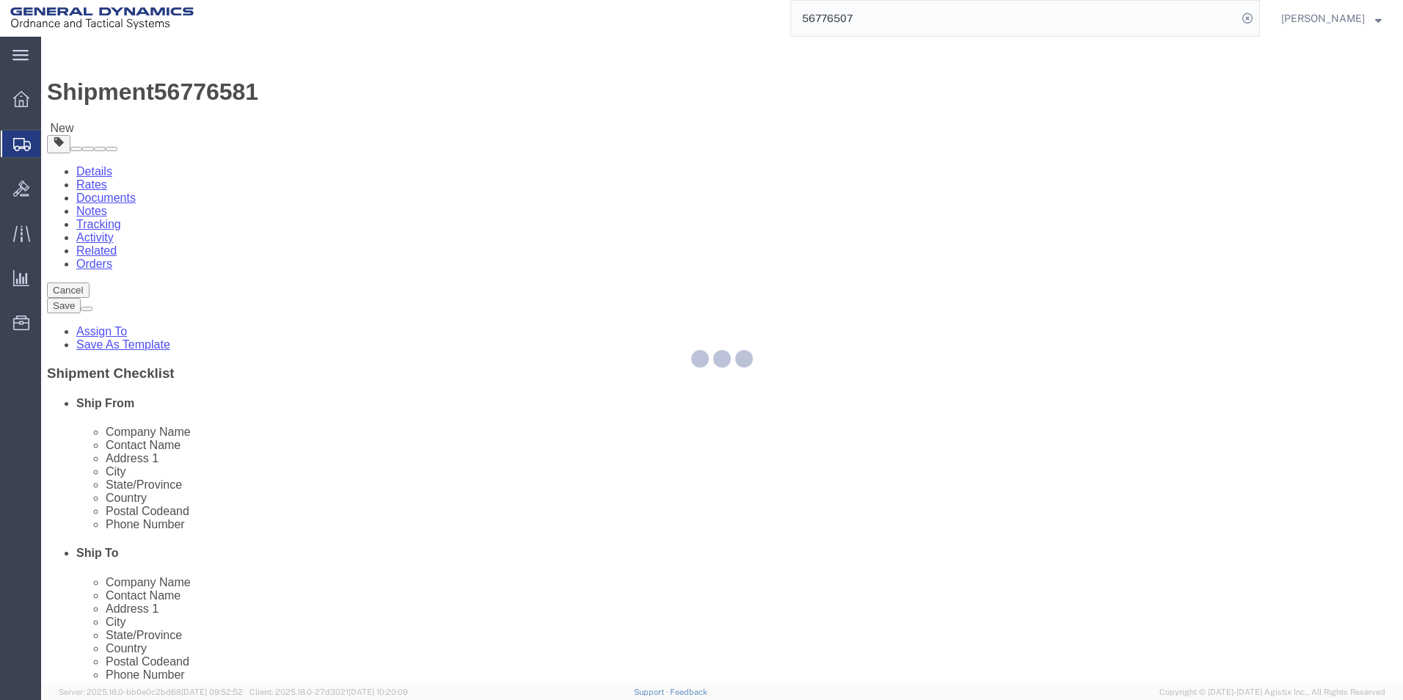
select select "CBOX"
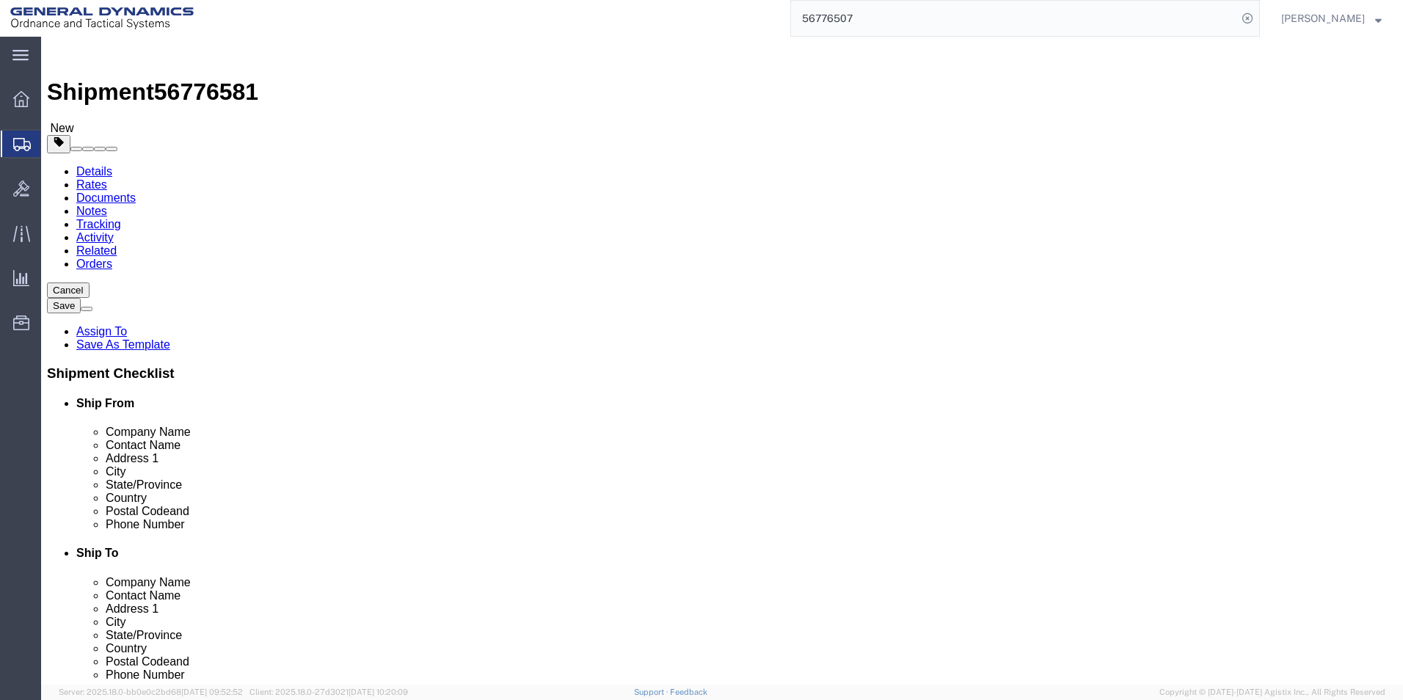
click icon
click dd "12.00 Each"
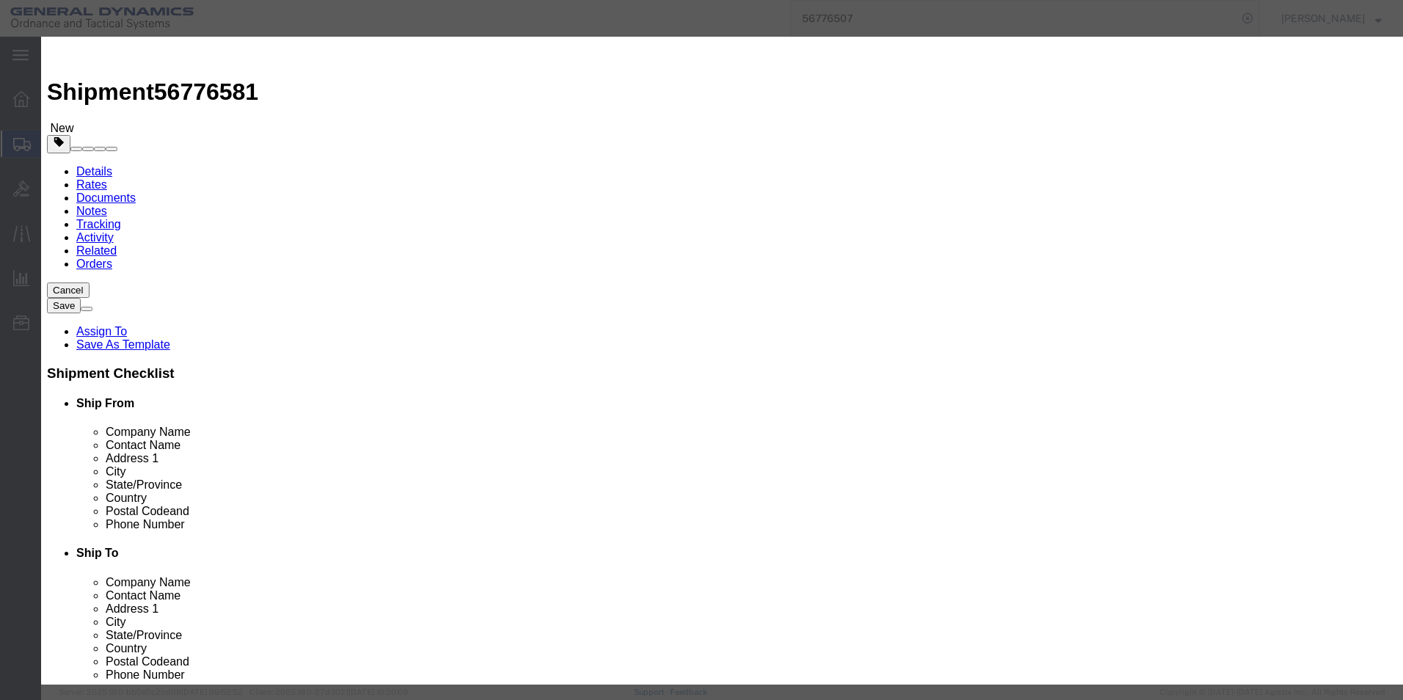
click input "text"
type input "30510680"
click button "Save & Close"
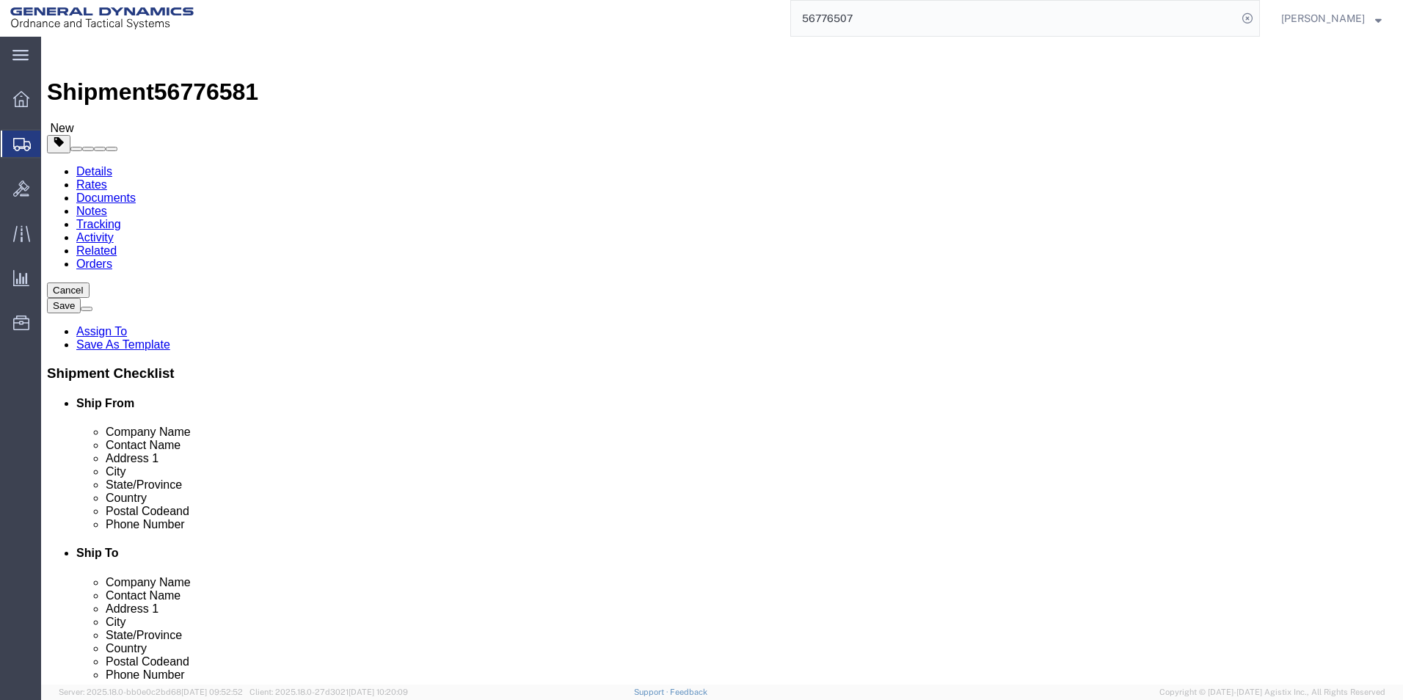
click button "Rate Shipment"
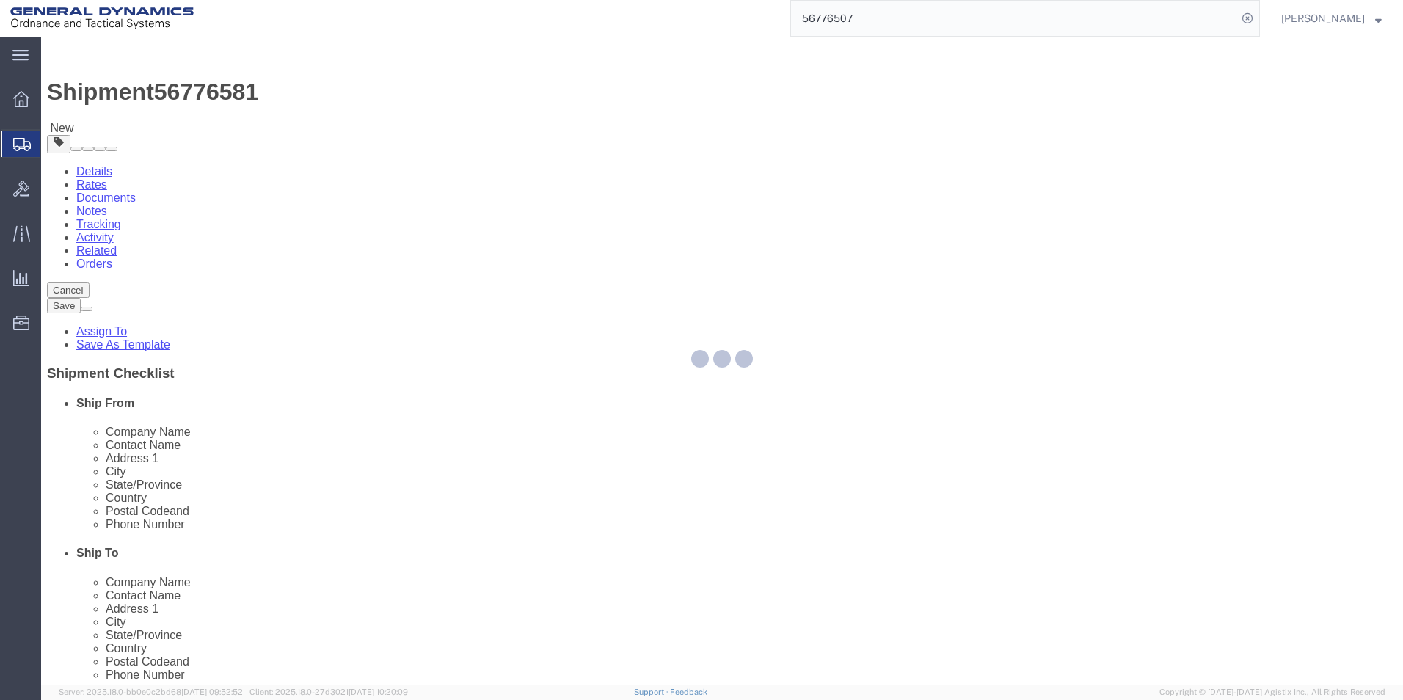
select select "CBOX"
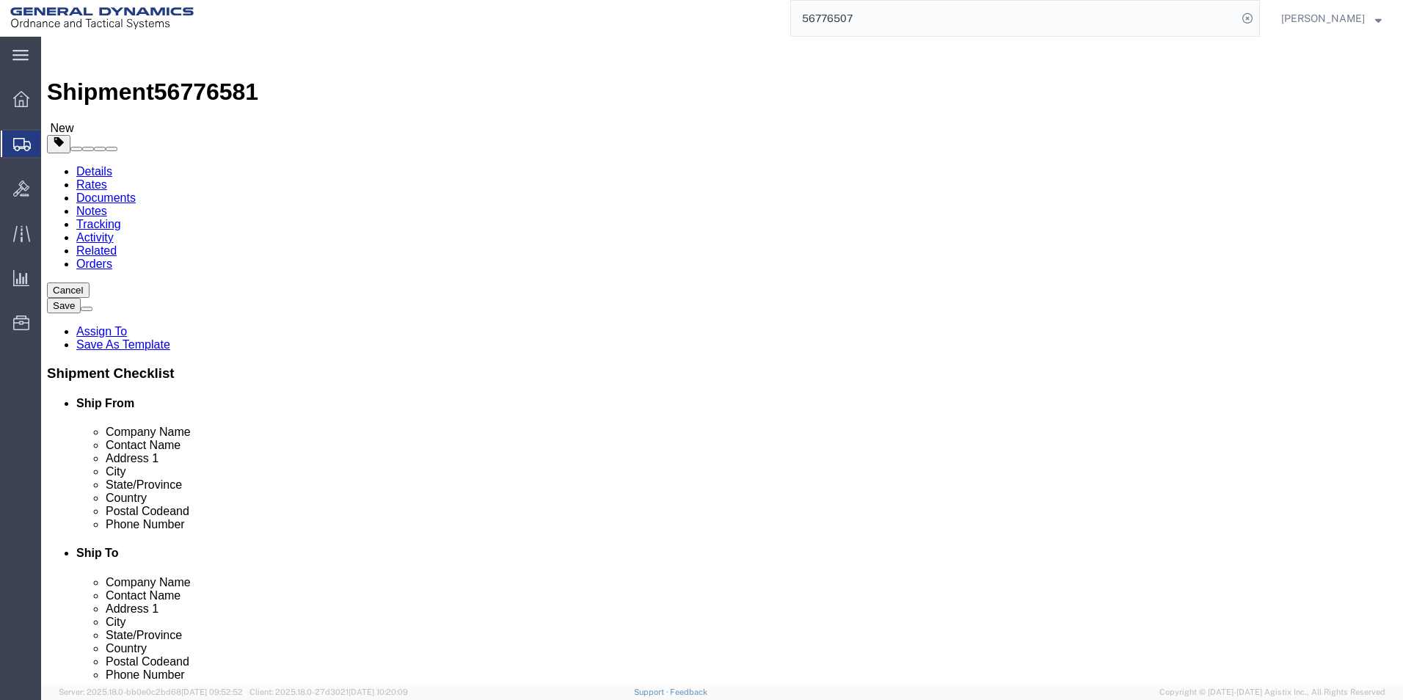
click dd
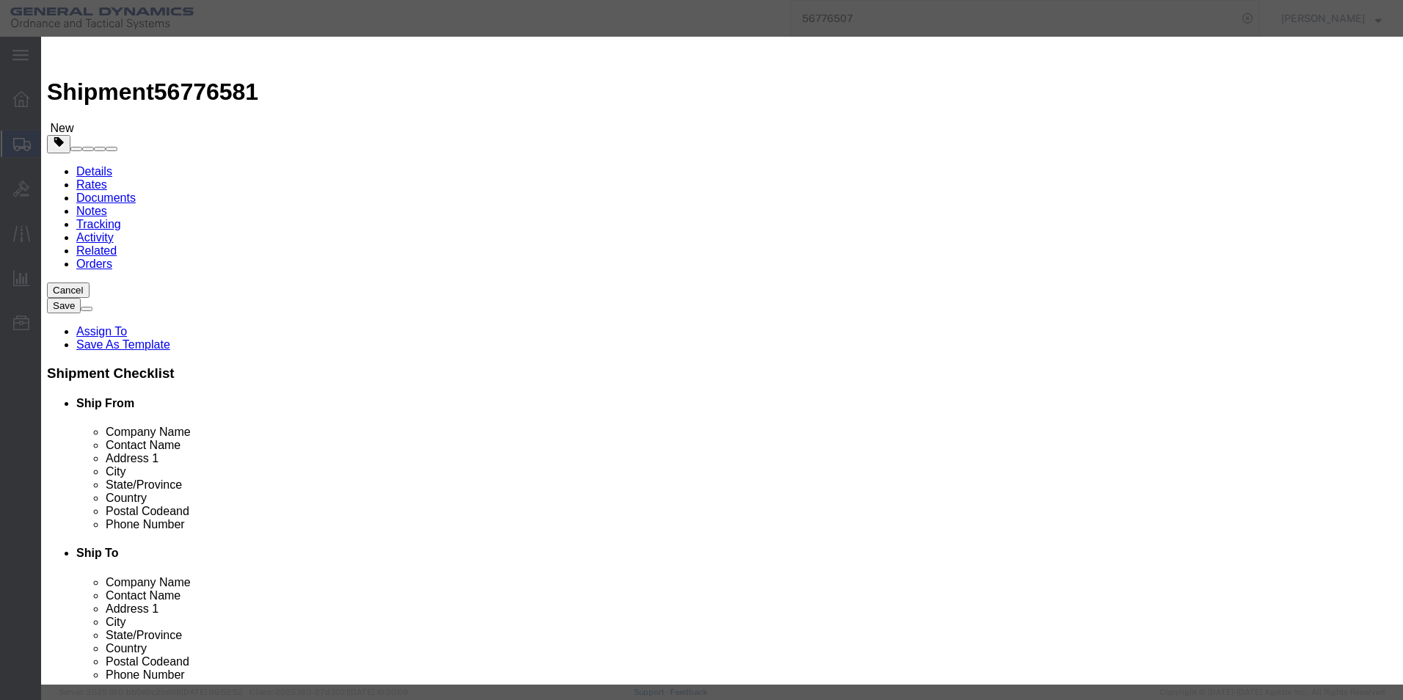
click input "12.00"
click input "text"
type input "1"
click button "Save & Close"
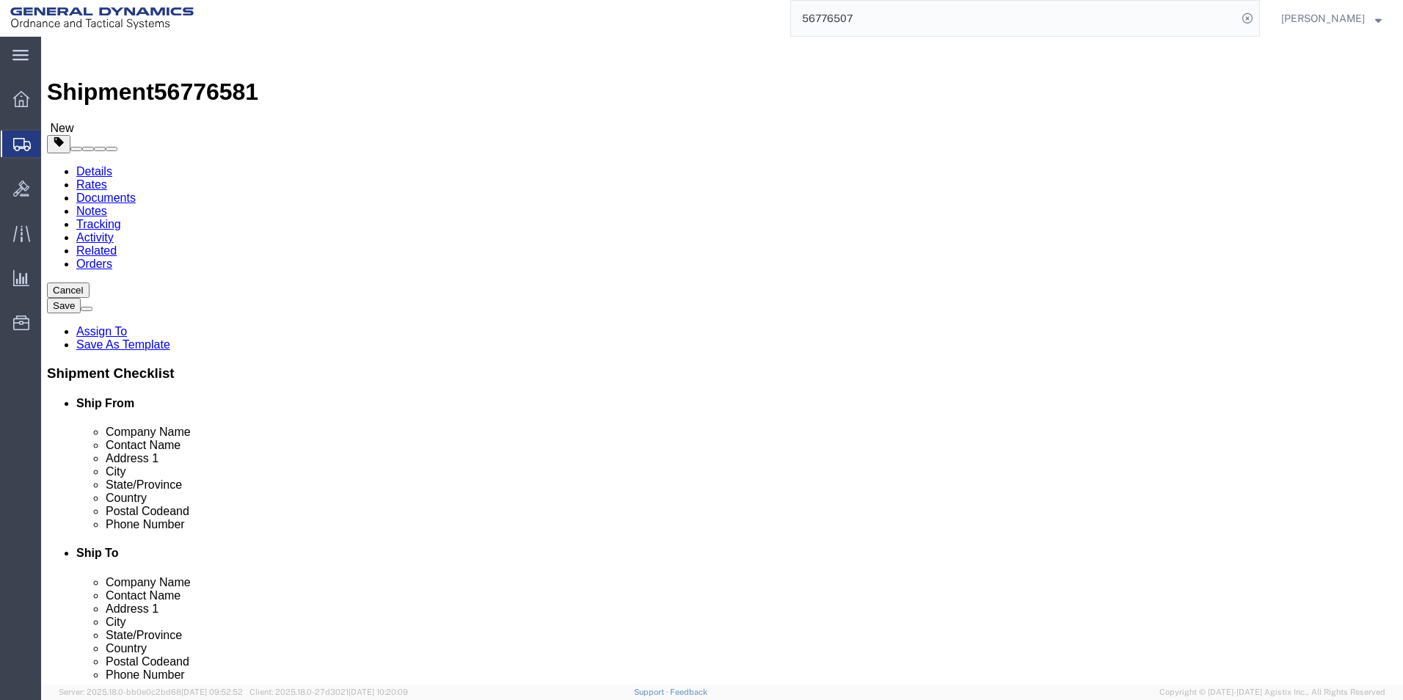
click button "Rate Shipment"
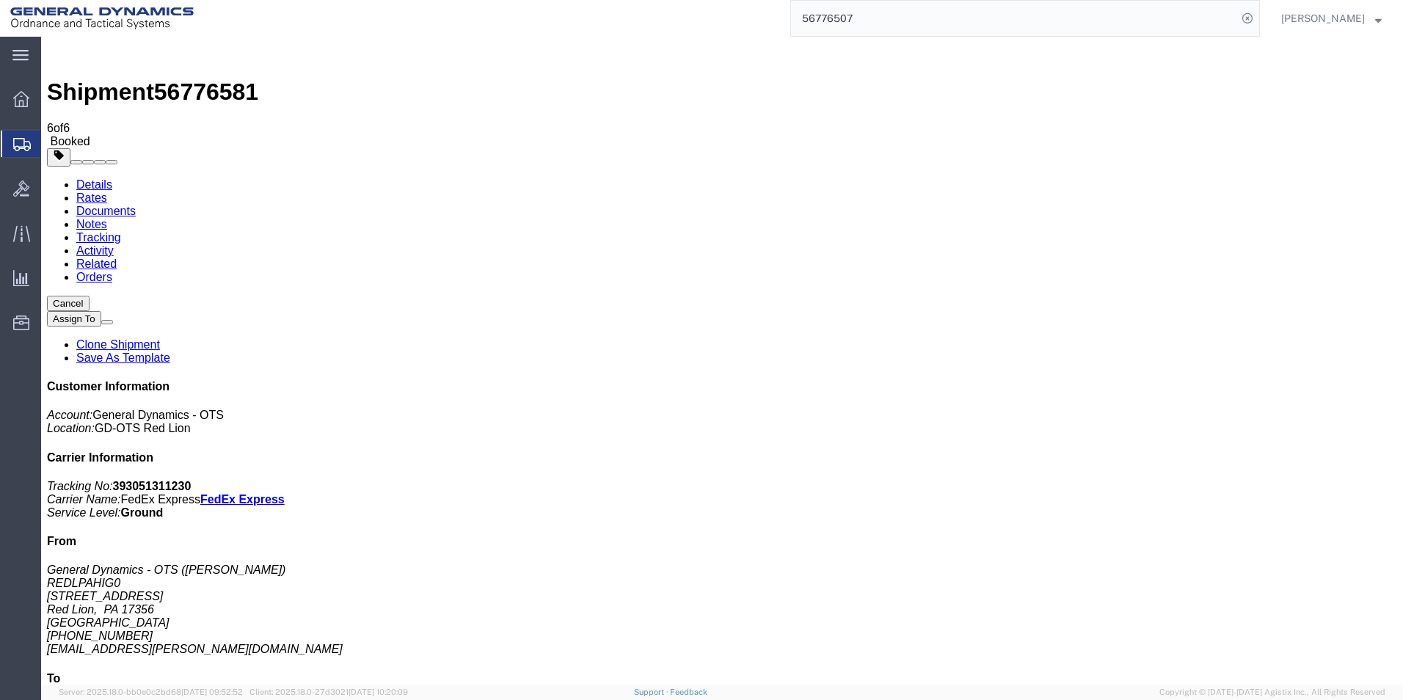
drag, startPoint x: 346, startPoint y: 579, endPoint x: 345, endPoint y: 568, distance: 11.0
